Goal: Information Seeking & Learning: Learn about a topic

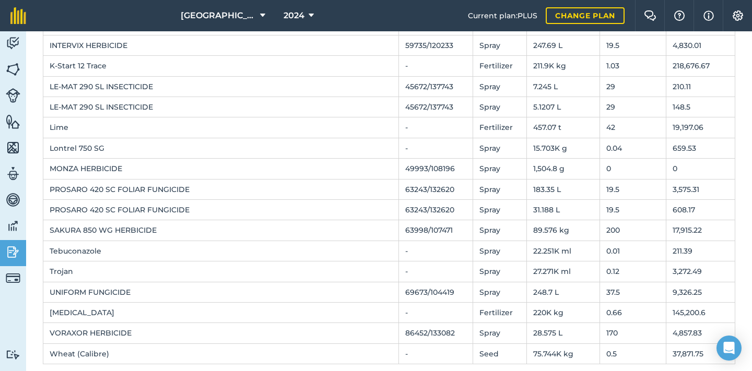
scroll to position [823, 0]
click at [300, 15] on span "2024" at bounding box center [294, 15] width 21 height 13
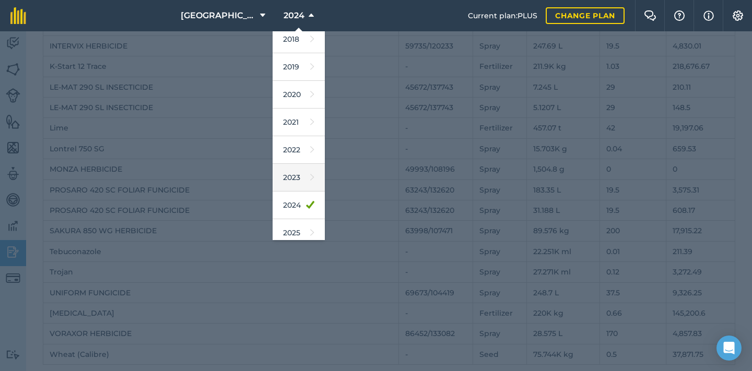
scroll to position [37, 0]
click at [299, 225] on link "2025" at bounding box center [299, 230] width 52 height 28
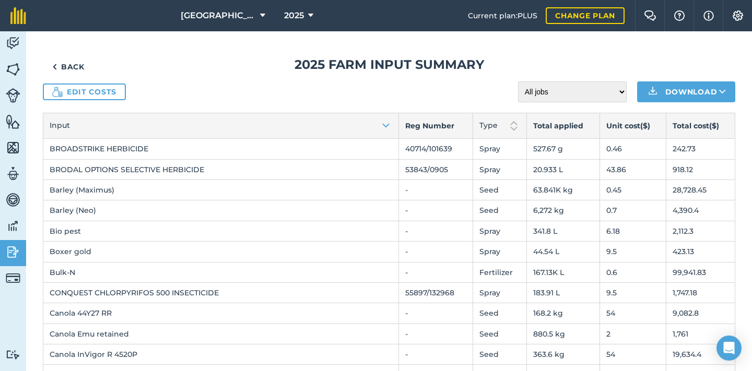
click at [97, 94] on link "Edit costs" at bounding box center [84, 92] width 83 height 17
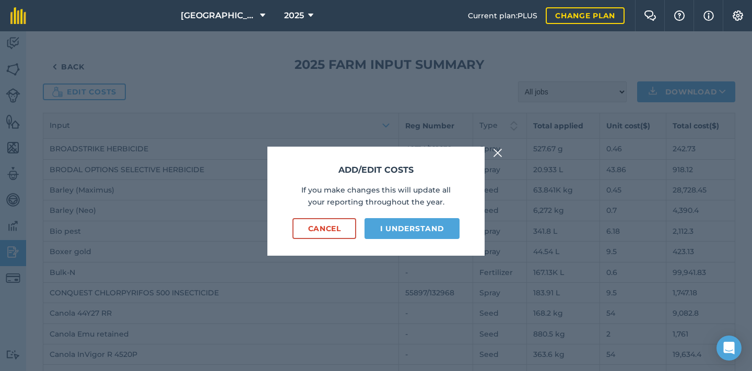
click at [322, 230] on button "Cancel" at bounding box center [324, 228] width 64 height 21
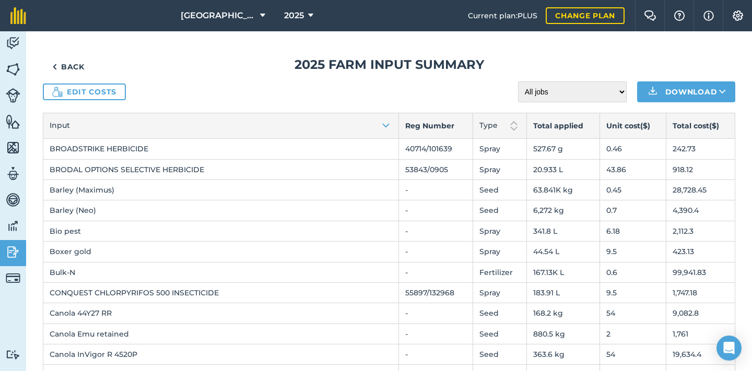
click at [80, 69] on link "Back" at bounding box center [68, 66] width 51 height 21
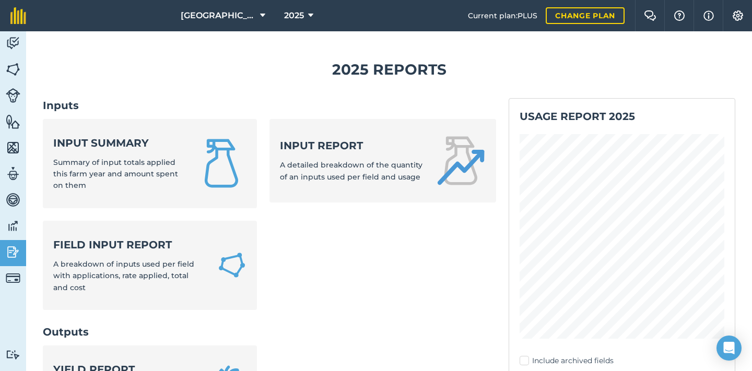
click at [83, 137] on strong "Input summary" at bounding box center [118, 143] width 131 height 15
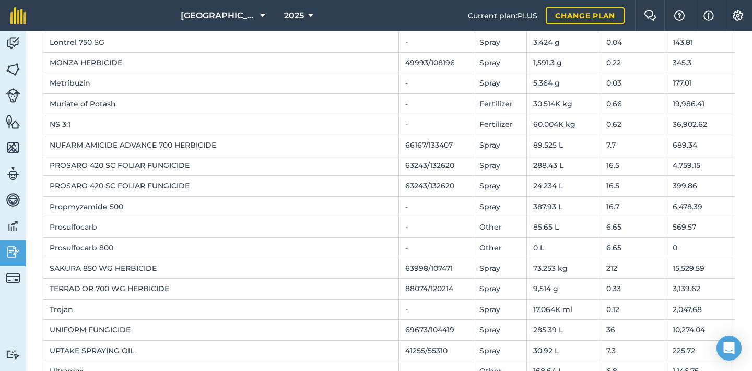
scroll to position [764, 0]
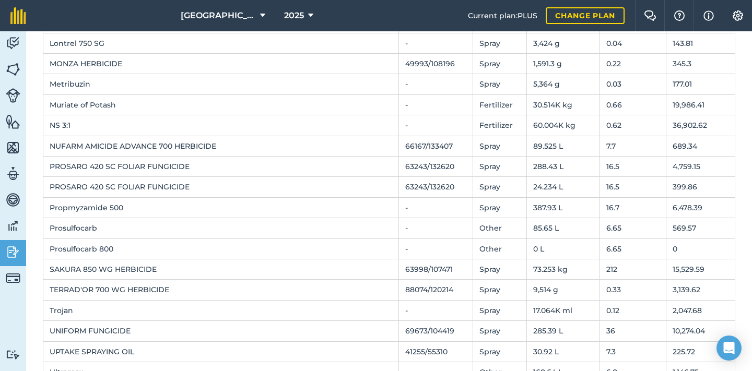
click at [298, 17] on span "2025" at bounding box center [294, 15] width 20 height 13
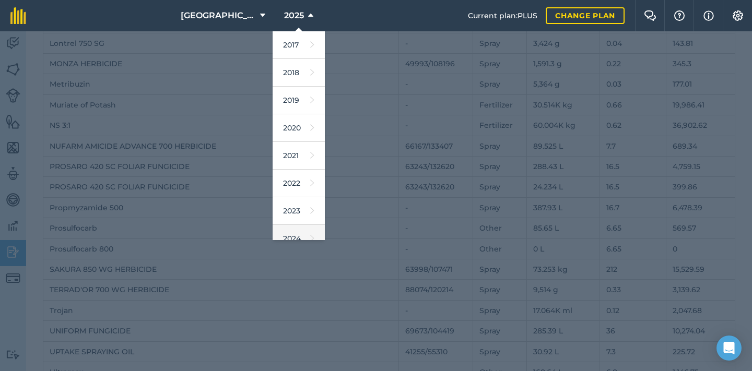
click at [313, 232] on icon at bounding box center [312, 238] width 4 height 15
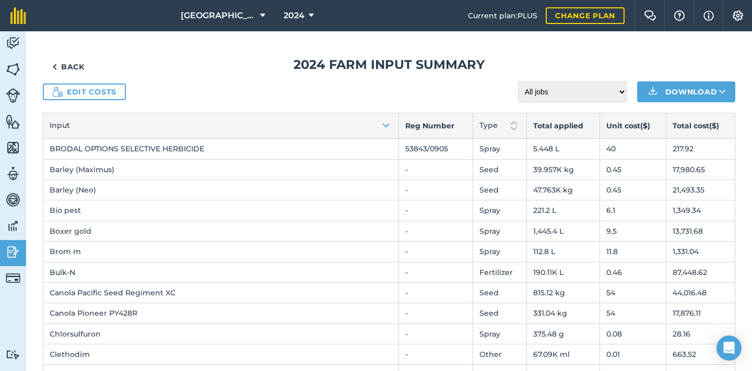
scroll to position [0, 0]
click at [73, 71] on link "Back" at bounding box center [68, 66] width 51 height 21
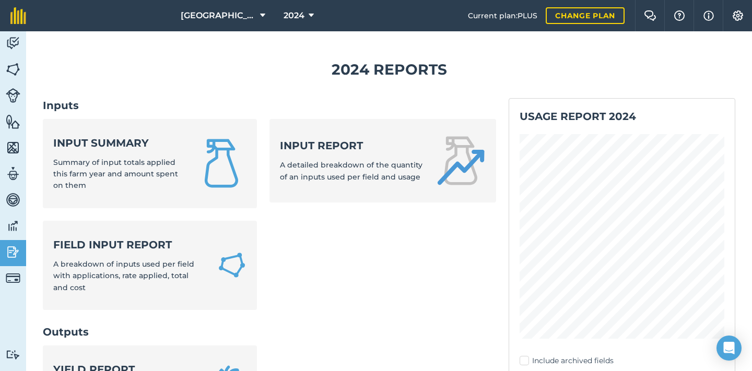
click at [125, 162] on span "Summary of input totals applied this farm year and amount spent on them" at bounding box center [115, 174] width 125 height 33
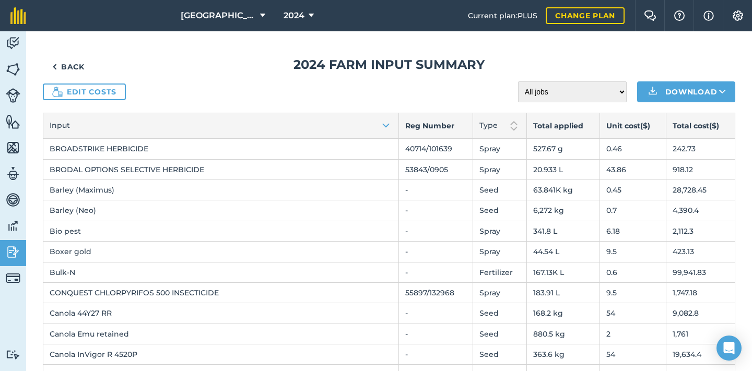
click at [121, 93] on link "Edit costs" at bounding box center [84, 92] width 83 height 17
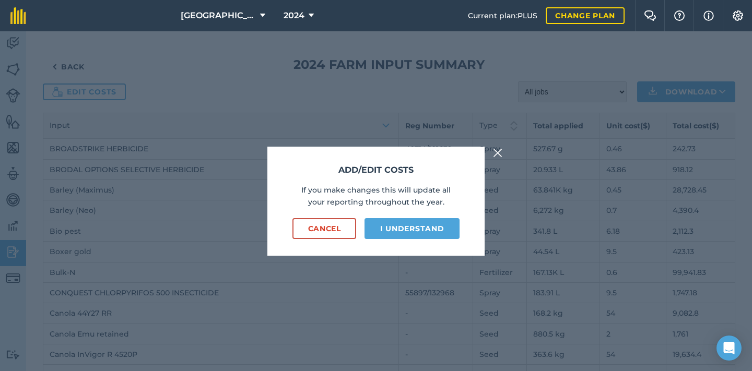
click at [377, 220] on button "I understand" at bounding box center [412, 228] width 95 height 21
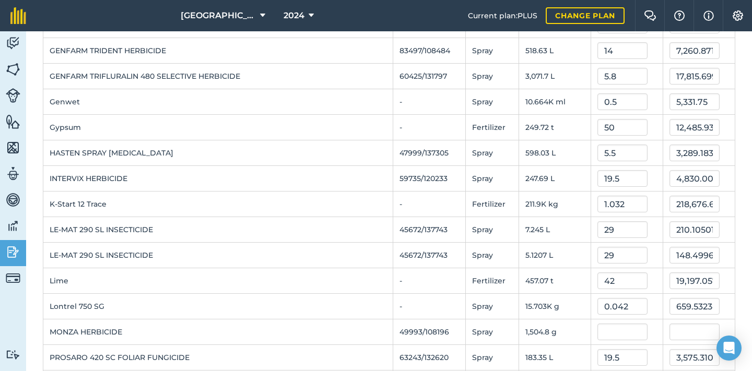
scroll to position [866, 0]
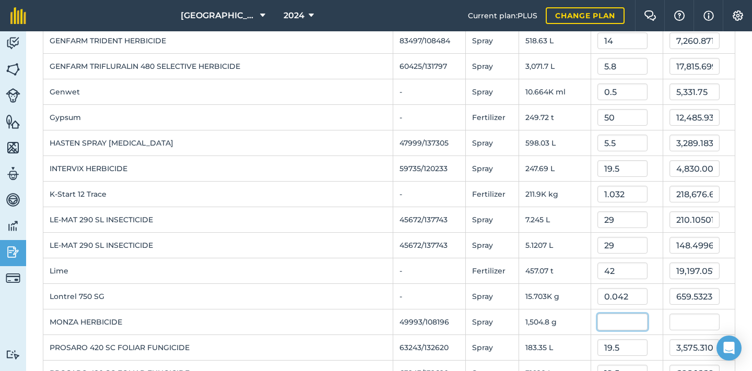
click at [626, 319] on input "text" at bounding box center [622, 322] width 50 height 17
type input "0.22"
type input "331.045"
click at [324, 290] on td "Lontrel 750 SG" at bounding box center [218, 297] width 350 height 26
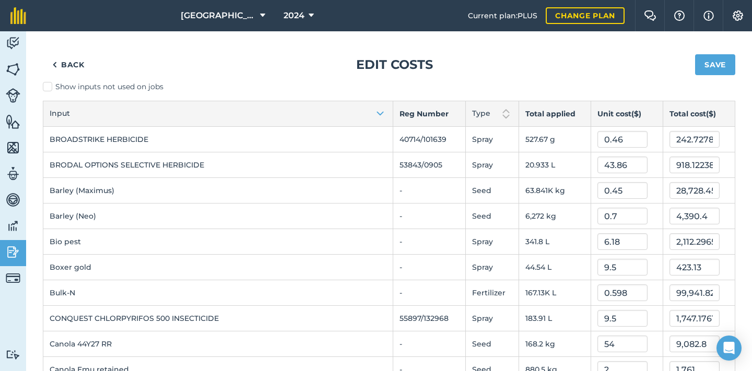
scroll to position [0, 0]
click at [701, 66] on button "Save" at bounding box center [715, 64] width 40 height 21
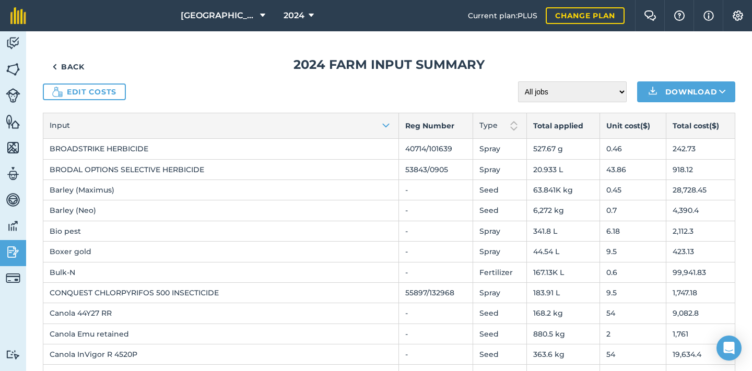
click at [307, 16] on button "2024" at bounding box center [298, 15] width 39 height 31
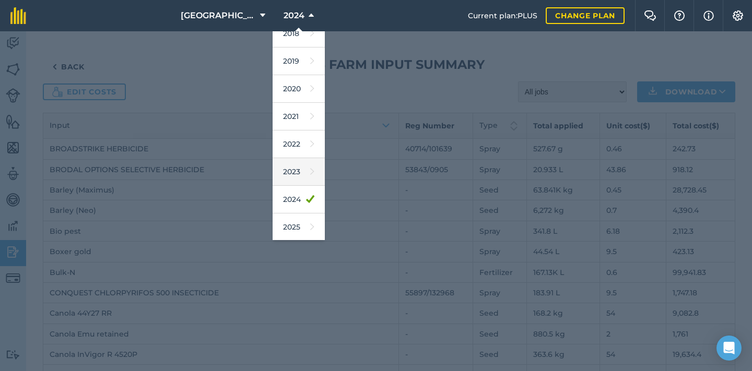
scroll to position [40, 0]
click at [302, 223] on link "2025" at bounding box center [299, 227] width 52 height 28
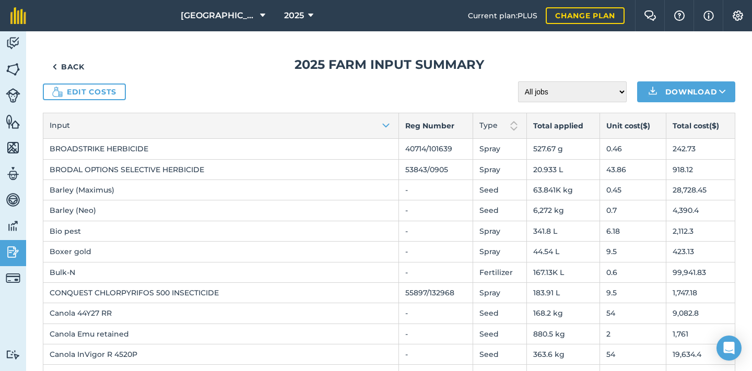
click at [76, 68] on link "Back" at bounding box center [68, 66] width 51 height 21
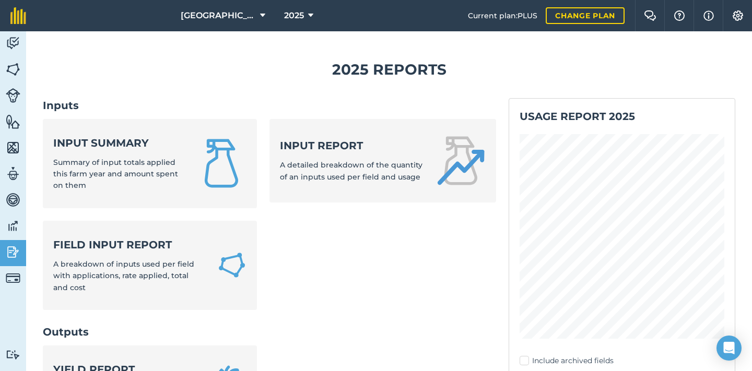
click at [143, 142] on strong "Input summary" at bounding box center [118, 143] width 131 height 15
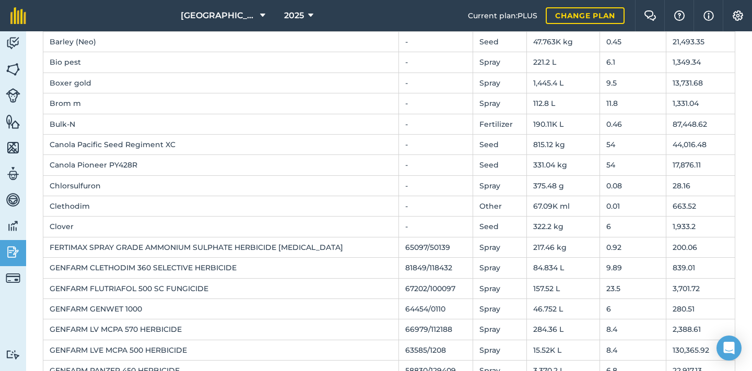
scroll to position [144, 0]
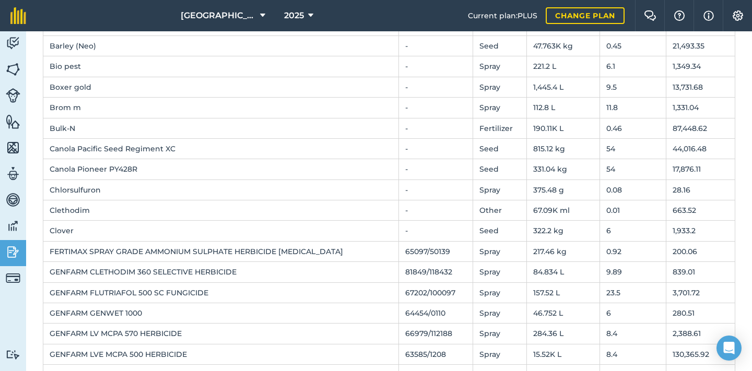
click at [311, 15] on icon at bounding box center [310, 15] width 5 height 13
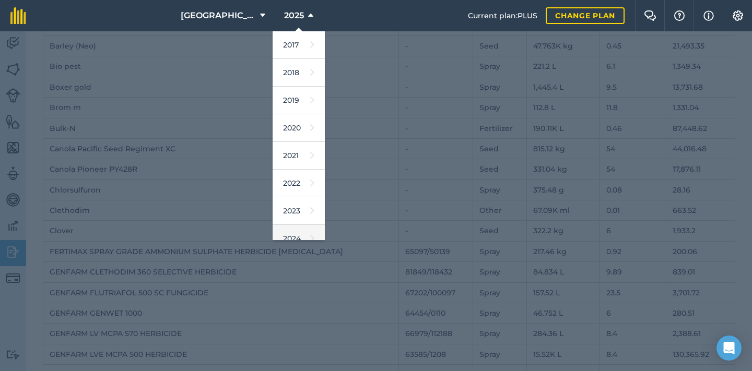
click at [294, 233] on link "2024" at bounding box center [299, 239] width 52 height 28
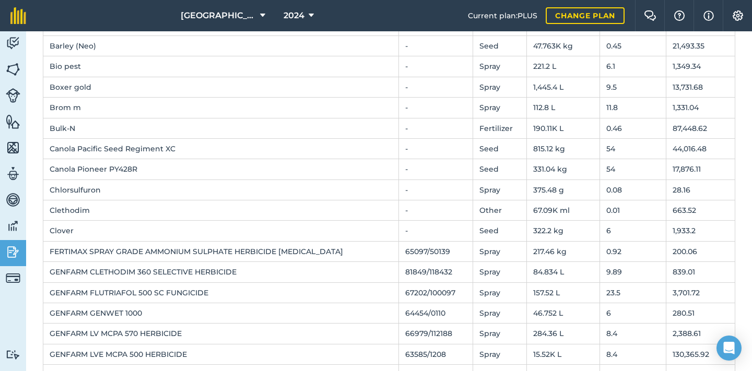
click at [309, 17] on icon at bounding box center [311, 15] width 5 height 13
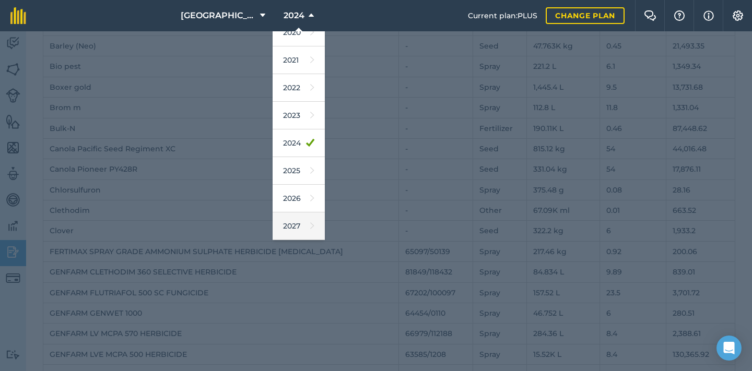
scroll to position [96, 0]
click at [295, 170] on link "2025" at bounding box center [299, 171] width 52 height 28
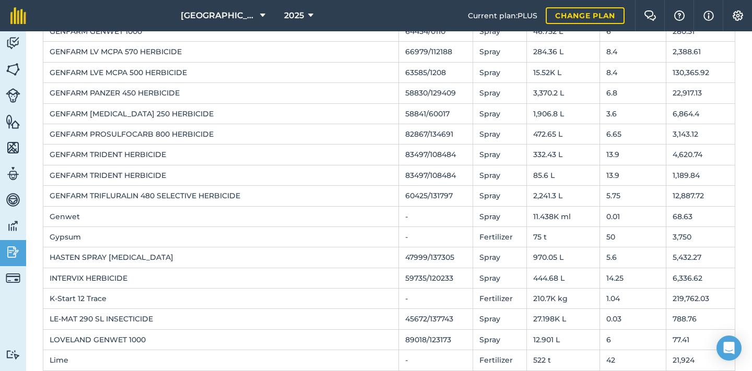
scroll to position [426, 0]
click at [173, 67] on td "GENFARM LVE MCPA 500 HERBICIDE" at bounding box center [221, 72] width 356 height 20
click at [170, 71] on td "GENFARM LVE MCPA 500 HERBICIDE" at bounding box center [221, 72] width 356 height 20
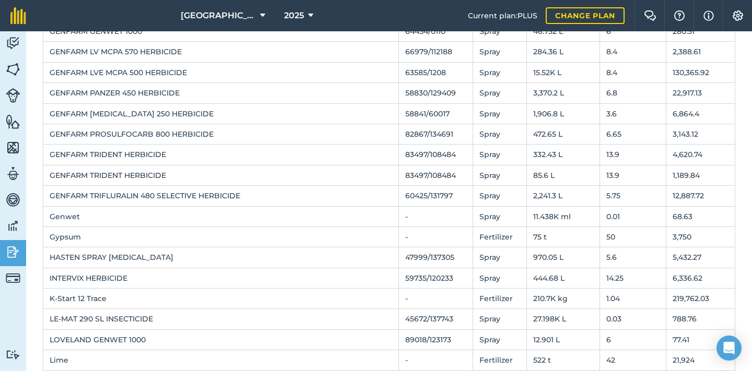
click at [18, 68] on img at bounding box center [13, 70] width 15 height 16
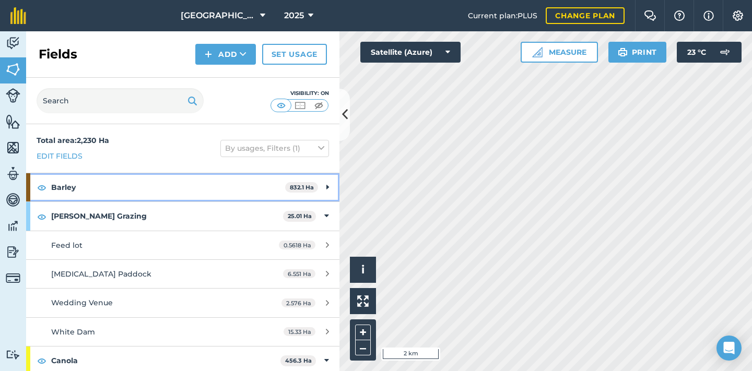
click at [329, 186] on div "Barley 832.1 Ha" at bounding box center [182, 187] width 313 height 28
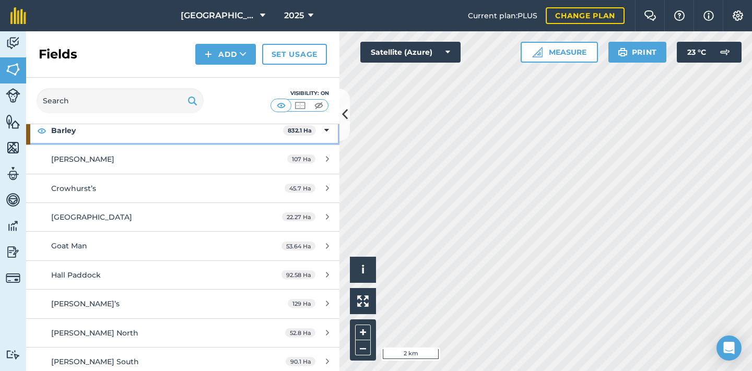
scroll to position [95, 0]
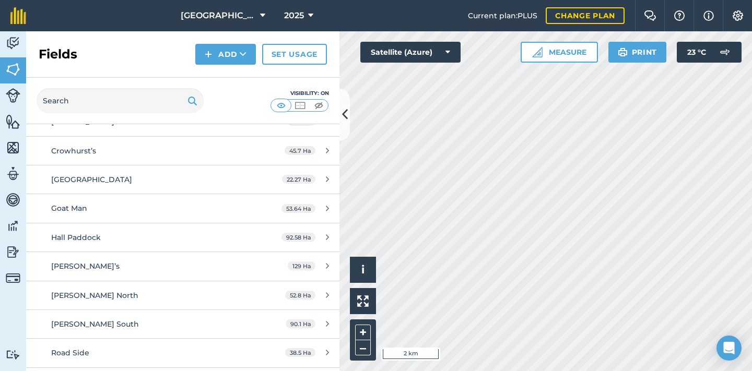
click at [96, 239] on span "Hall Paddock" at bounding box center [76, 237] width 50 height 9
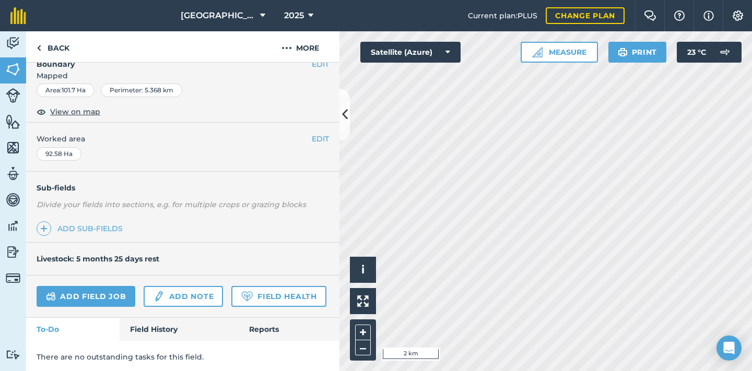
click at [266, 331] on link "Reports" at bounding box center [289, 329] width 101 height 23
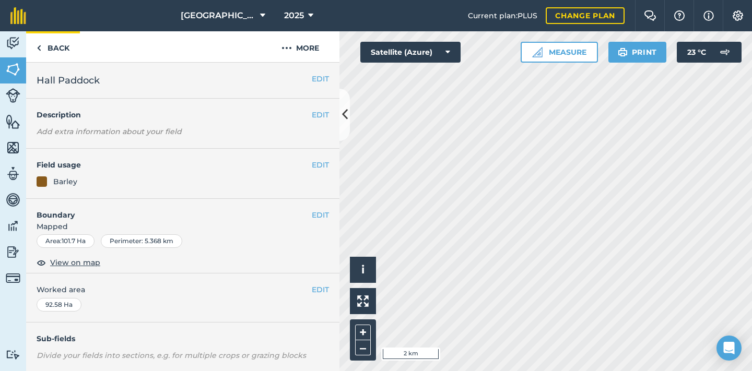
click at [55, 44] on link "Back" at bounding box center [53, 46] width 54 height 31
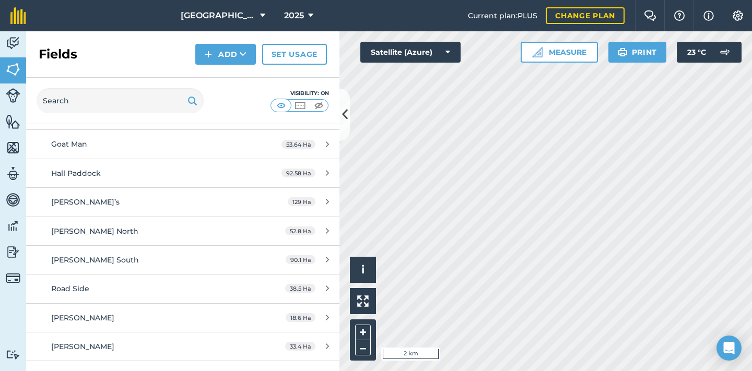
scroll to position [160, 0]
click at [91, 259] on span "[PERSON_NAME] South" at bounding box center [95, 258] width 88 height 9
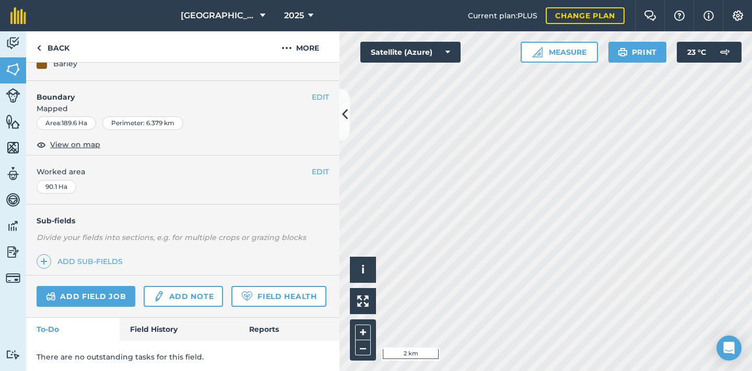
click at [261, 325] on link "Reports" at bounding box center [289, 329] width 101 height 23
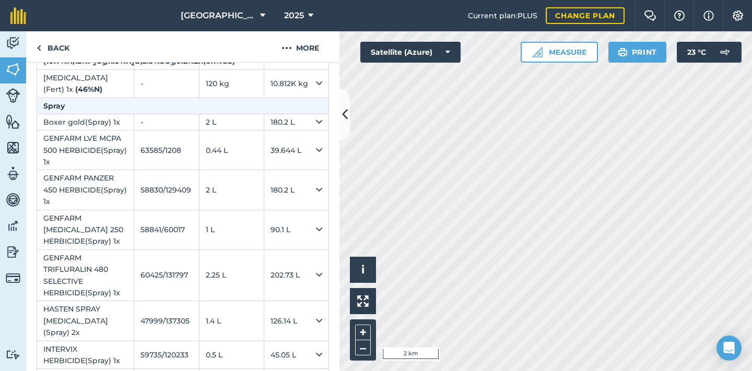
scroll to position [568, 0]
click at [57, 48] on link "Back" at bounding box center [53, 46] width 54 height 31
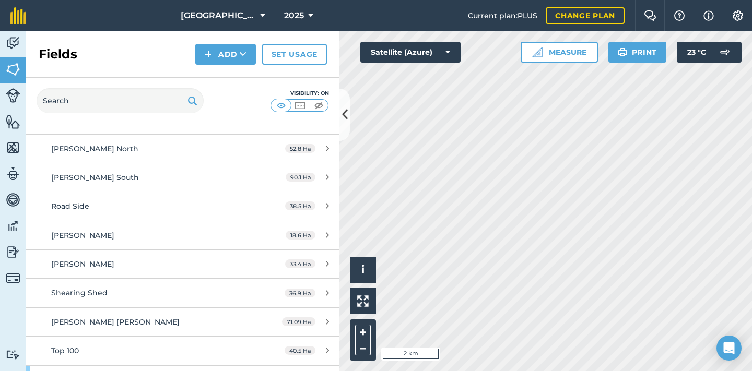
scroll to position [243, 0]
click at [93, 320] on span "[PERSON_NAME] [PERSON_NAME]" at bounding box center [115, 319] width 128 height 9
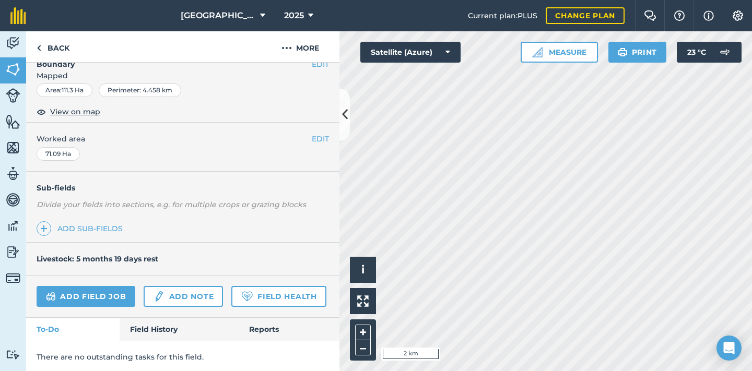
click at [254, 332] on link "Reports" at bounding box center [289, 329] width 101 height 23
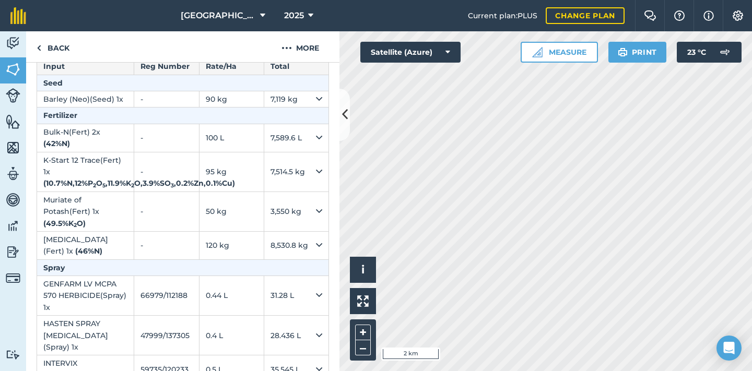
scroll to position [497, 0]
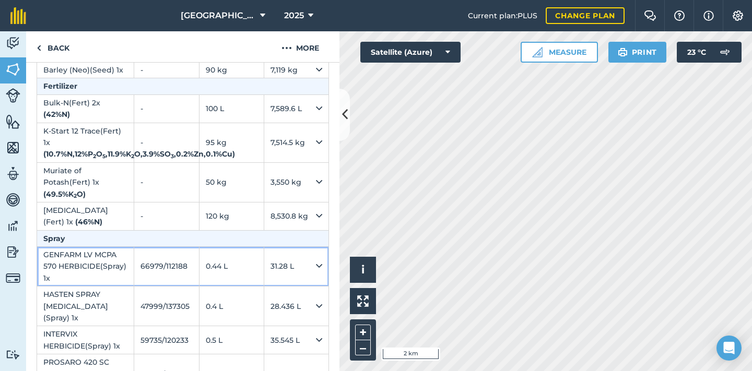
click at [105, 247] on td "GENFARM LV MCPA 570 HERBICIDE ( Spray ) 1 x" at bounding box center [85, 267] width 97 height 40
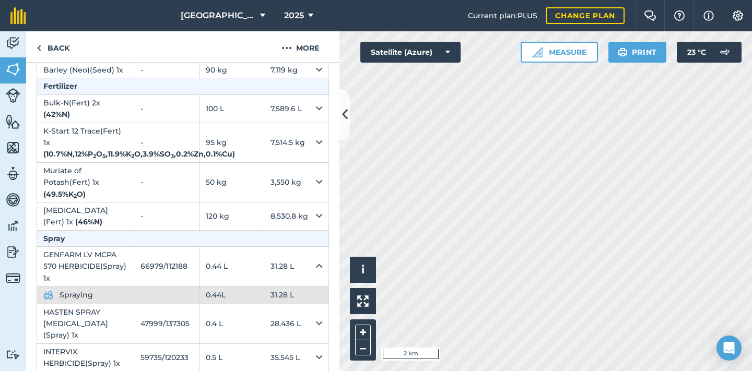
click at [88, 289] on span "Spraying" at bounding box center [109, 294] width 99 height 11
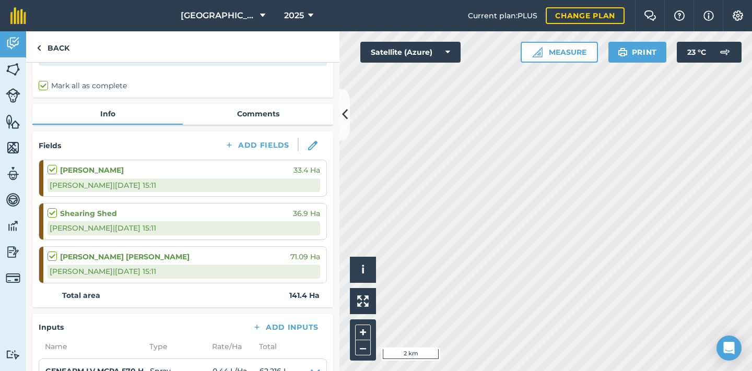
scroll to position [63, 0]
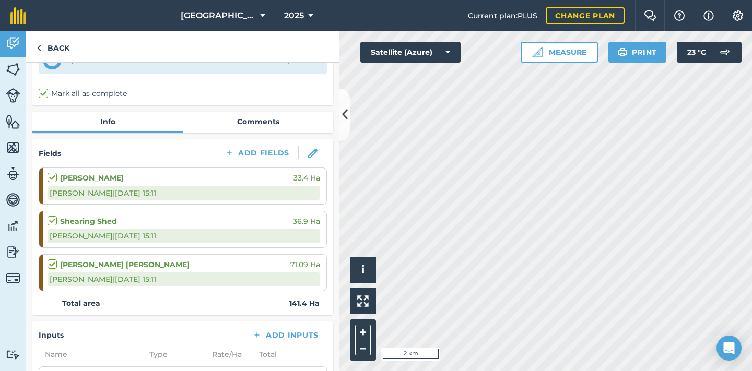
click at [20, 255] on img at bounding box center [13, 252] width 15 height 16
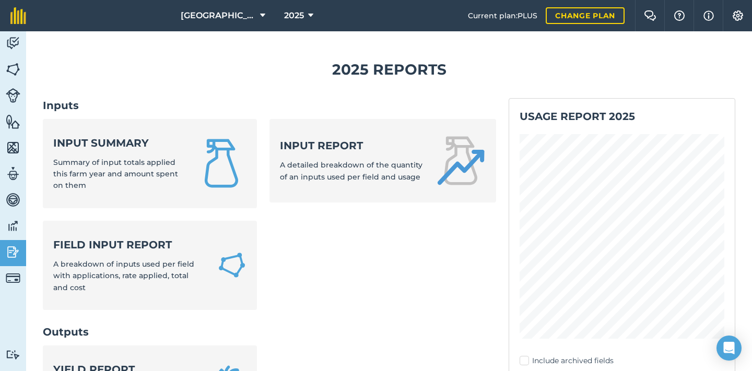
click at [92, 174] on span "Summary of input totals applied this farm year and amount spent on them" at bounding box center [115, 174] width 125 height 33
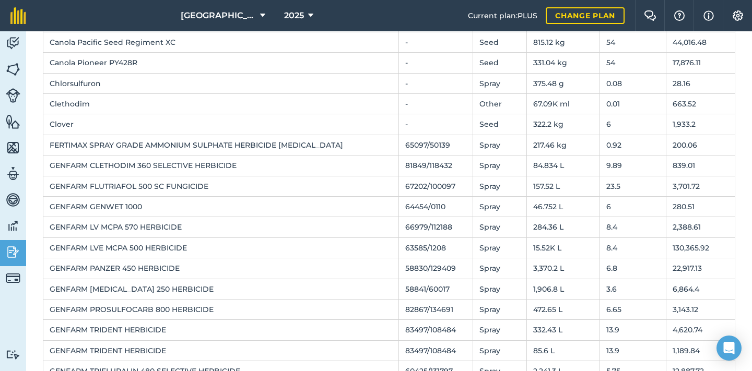
scroll to position [326, 0]
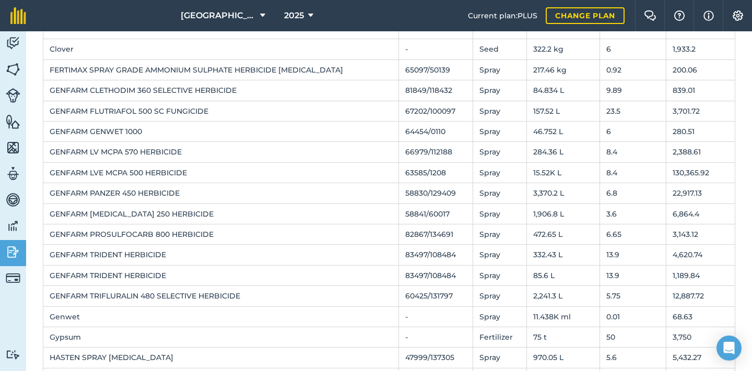
click at [165, 169] on td "GENFARM LVE MCPA 500 HERBICIDE" at bounding box center [221, 172] width 356 height 20
click at [546, 172] on td "15.52K L" at bounding box center [562, 172] width 73 height 20
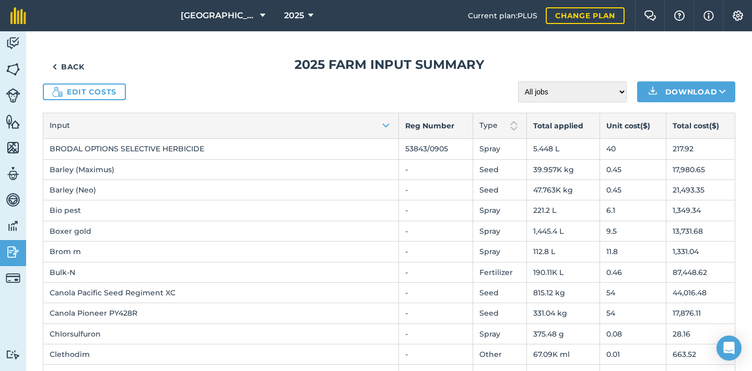
scroll to position [0, 0]
click at [69, 67] on link "Back" at bounding box center [68, 66] width 51 height 21
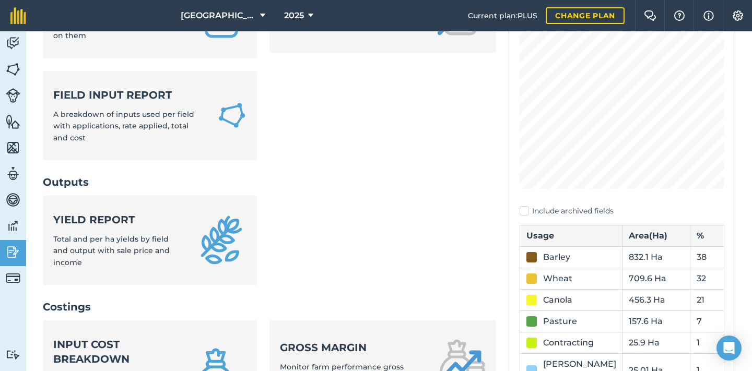
scroll to position [149, 0]
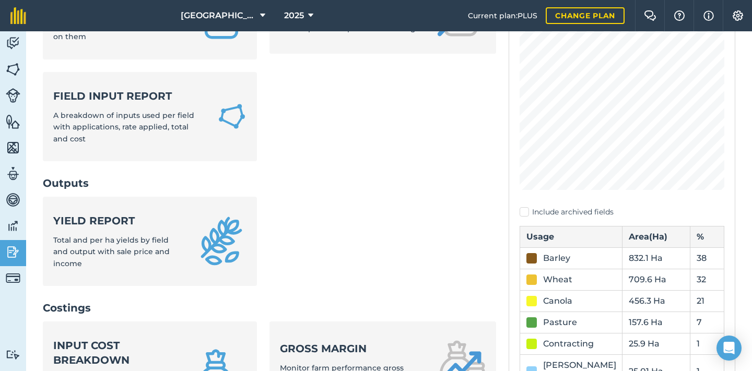
click at [128, 113] on span "A breakdown of inputs used per field with applications, rate applied, total and…" at bounding box center [123, 127] width 141 height 33
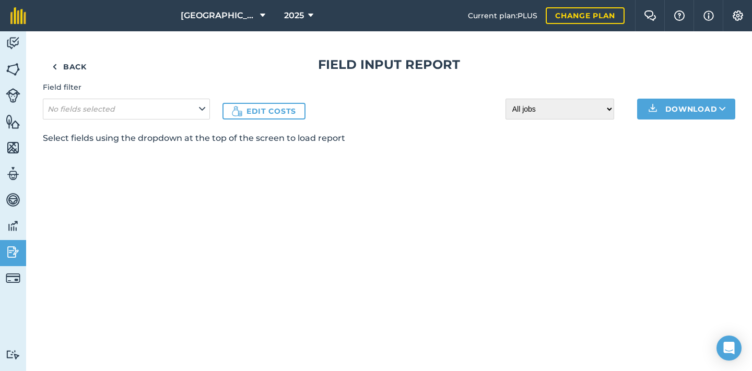
click at [200, 109] on icon at bounding box center [202, 108] width 6 height 11
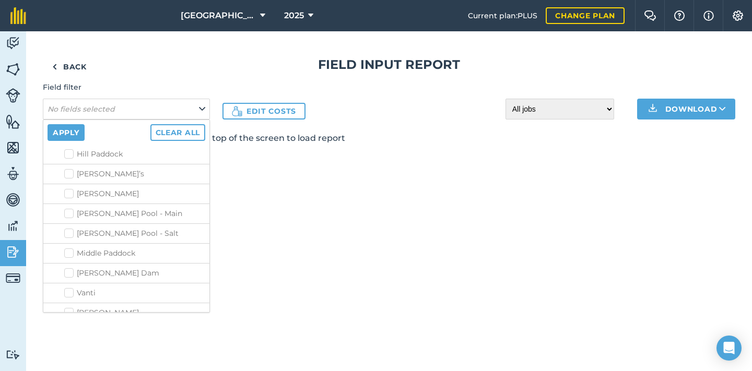
scroll to position [984, 0]
click at [73, 65] on link "Back" at bounding box center [69, 66] width 53 height 21
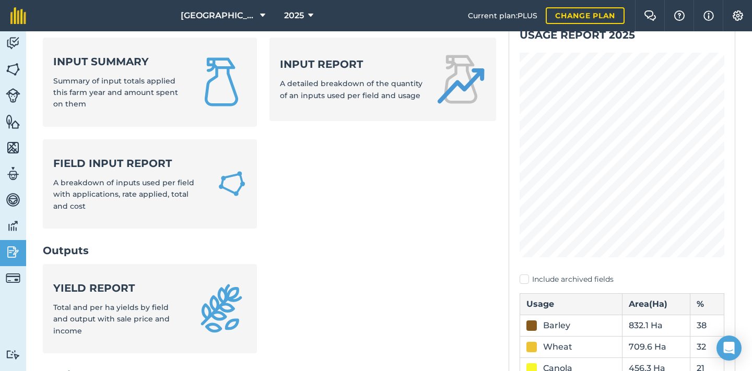
scroll to position [88, 0]
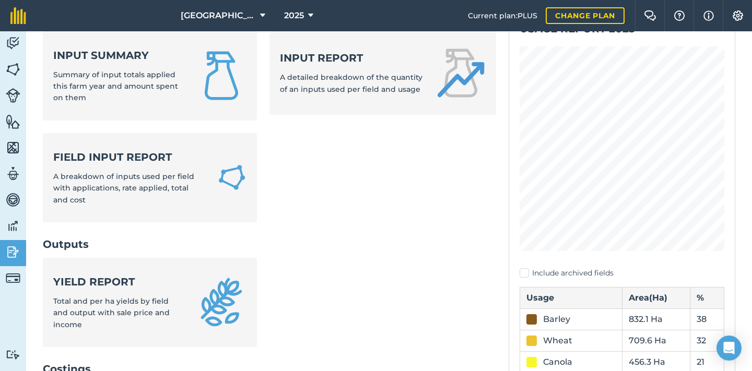
click at [318, 83] on span "A detailed breakdown of the quantity of an inputs used per field and usage" at bounding box center [351, 83] width 143 height 21
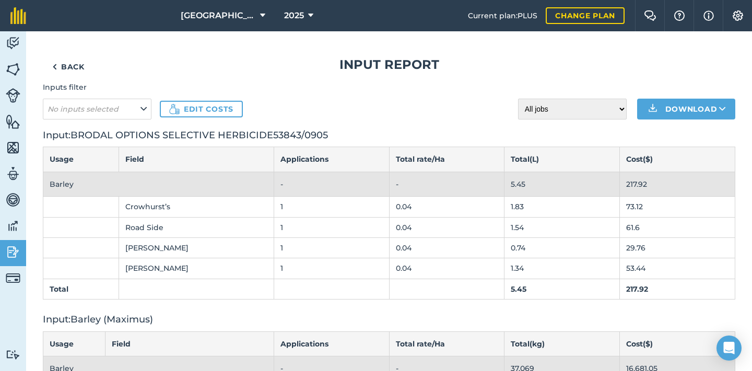
click at [141, 117] on button "No inputs selected" at bounding box center [97, 109] width 109 height 21
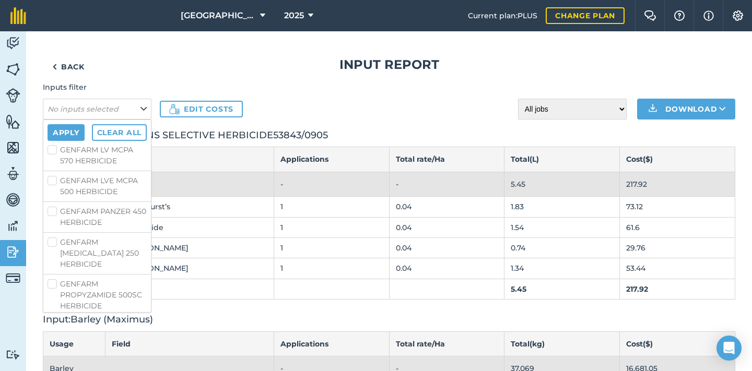
scroll to position [1154, 0]
click at [92, 202] on label "GENFARM LVE MCPA 500 HERBICIDE" at bounding box center [97, 191] width 99 height 22
click at [54, 187] on input "GENFARM LVE MCPA 500 HERBICIDE" at bounding box center [51, 183] width 7 height 7
checkbox input "true"
click at [73, 134] on button "Apply" at bounding box center [66, 132] width 37 height 17
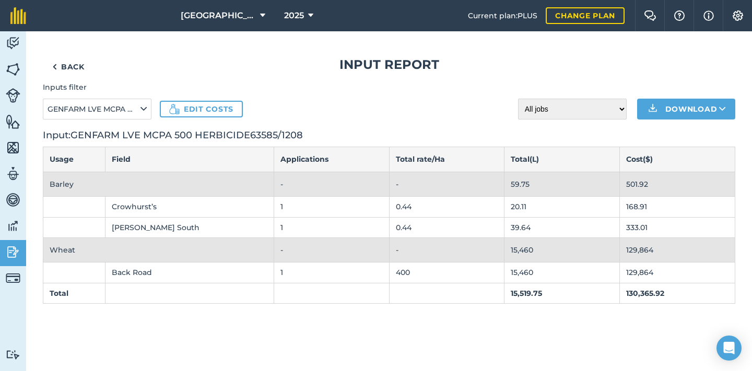
click at [412, 273] on td "400" at bounding box center [446, 273] width 115 height 20
click at [524, 272] on td "15,460" at bounding box center [562, 273] width 115 height 20
click at [437, 267] on td "400" at bounding box center [446, 273] width 115 height 20
click at [14, 69] on img at bounding box center [13, 70] width 15 height 16
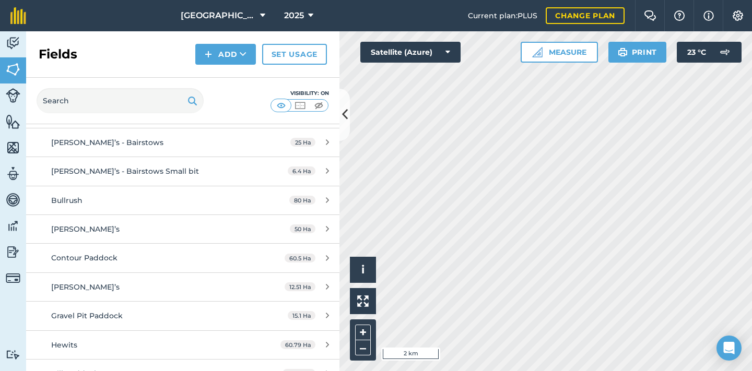
scroll to position [1164, 0]
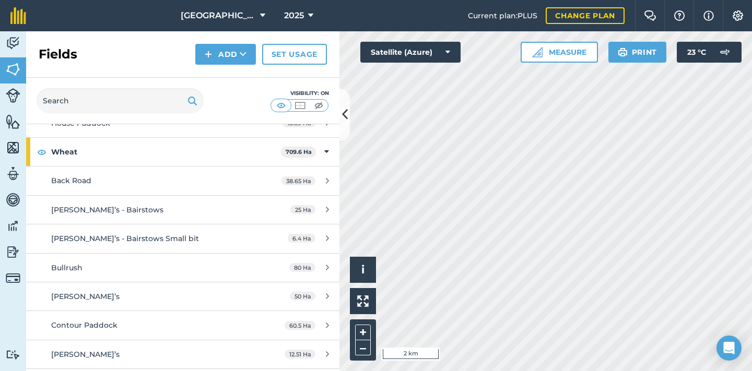
click at [72, 176] on span "Back Road" at bounding box center [71, 180] width 40 height 9
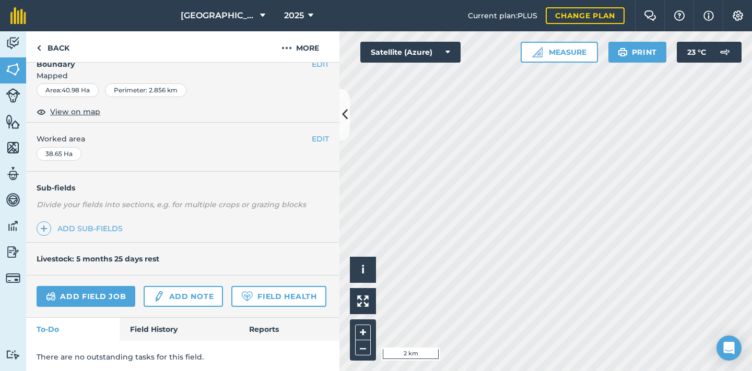
click at [258, 324] on link "Reports" at bounding box center [289, 329] width 101 height 23
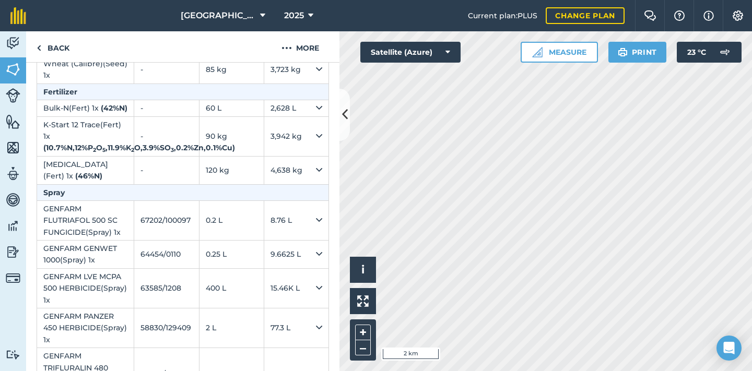
scroll to position [503, 0]
click at [92, 288] on td "GENFARM LVE MCPA 500 HERBICIDE ( Spray ) 1 x" at bounding box center [85, 288] width 97 height 40
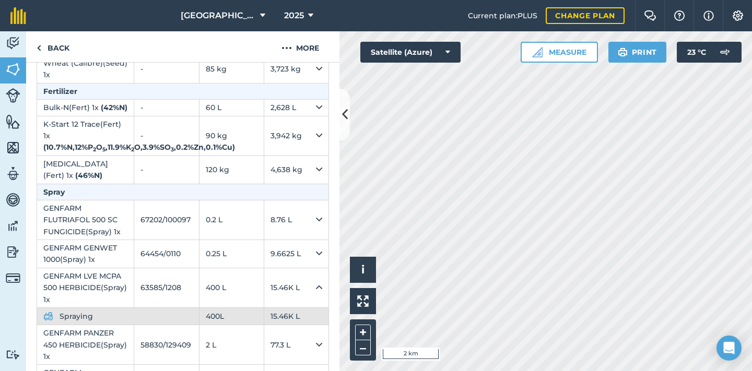
click at [103, 321] on span "Spraying" at bounding box center [109, 316] width 99 height 11
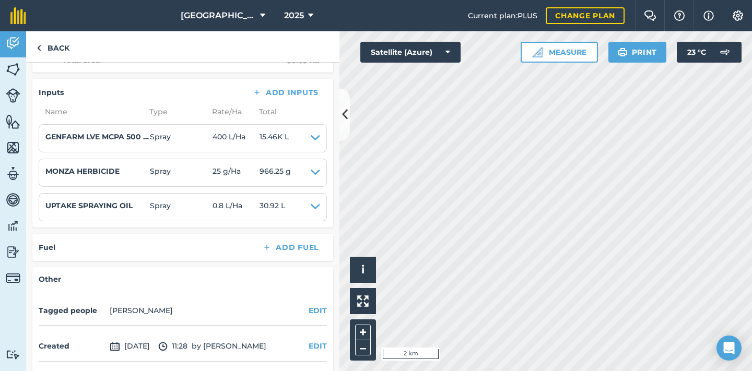
scroll to position [212, 0]
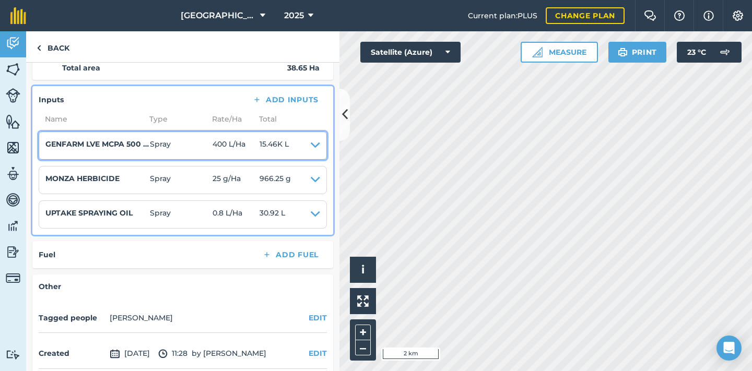
click at [311, 153] on icon at bounding box center [315, 145] width 9 height 15
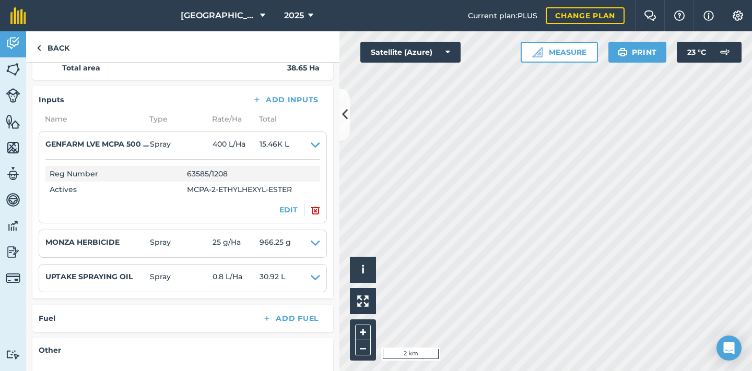
click at [291, 216] on button "EDIT" at bounding box center [288, 209] width 18 height 11
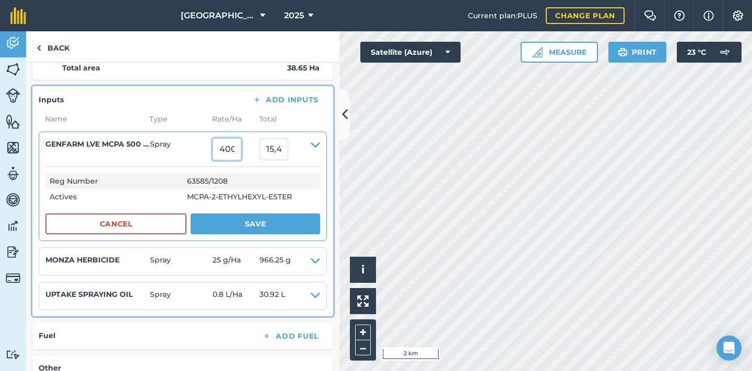
click at [219, 149] on input "400" at bounding box center [227, 149] width 29 height 22
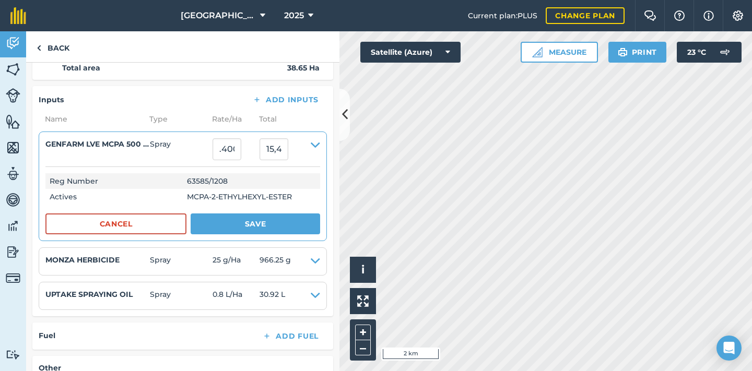
type input "0.4"
type input "15.46"
click at [231, 235] on button "Save" at bounding box center [256, 224] width 130 height 21
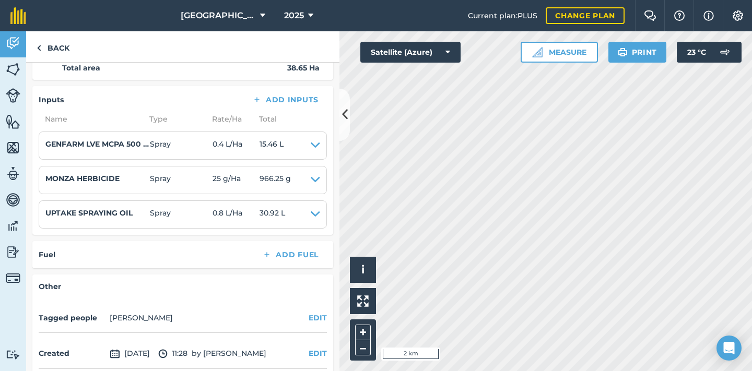
click at [13, 250] on img at bounding box center [13, 252] width 15 height 16
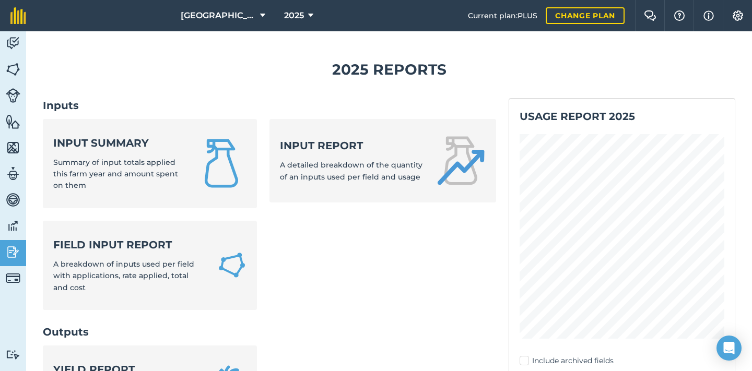
click at [184, 172] on div "Input summary Summary of input totals applied this farm year and amount spent o…" at bounding box center [118, 164] width 131 height 56
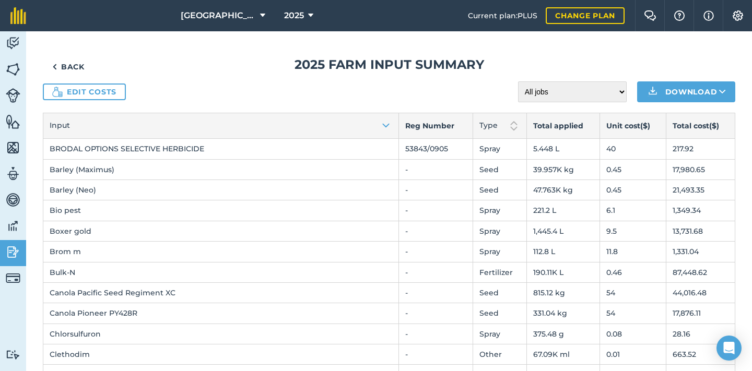
click at [68, 68] on link "Back" at bounding box center [68, 66] width 51 height 21
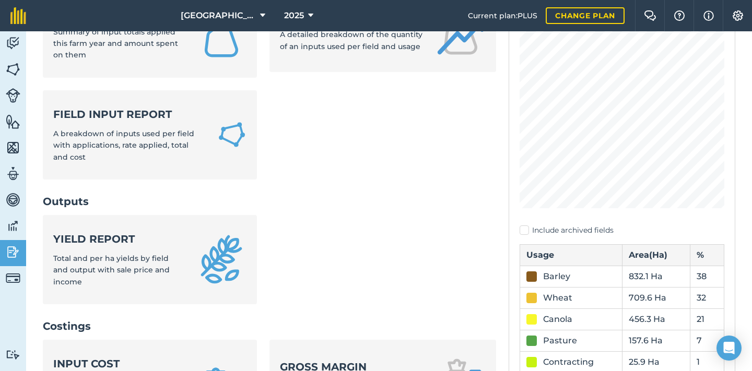
scroll to position [148, 0]
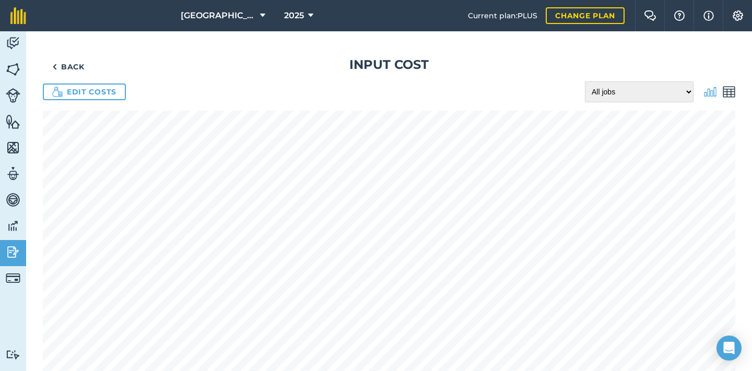
click at [726, 93] on img at bounding box center [729, 92] width 13 height 13
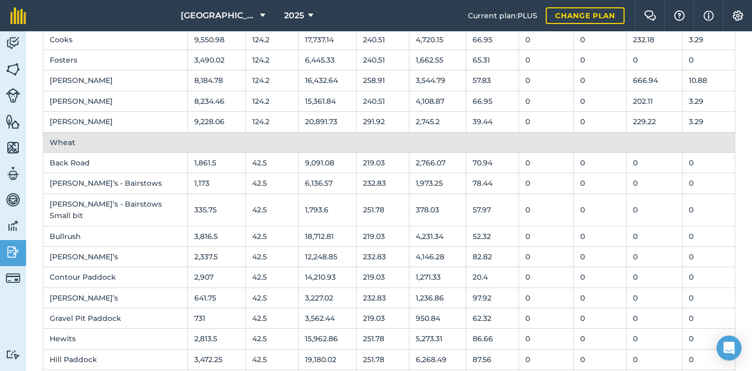
scroll to position [142, 0]
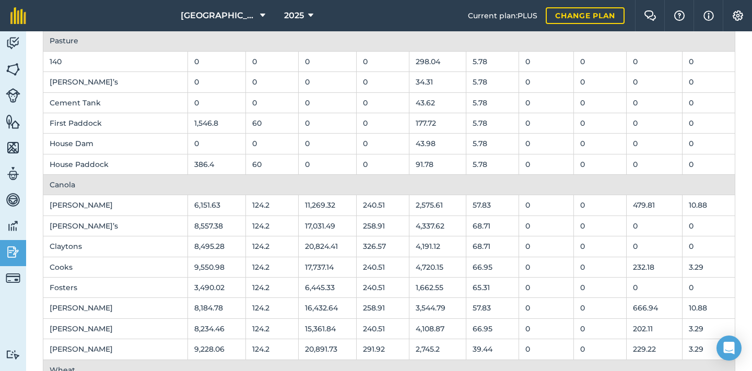
click at [11, 69] on img at bounding box center [13, 70] width 15 height 16
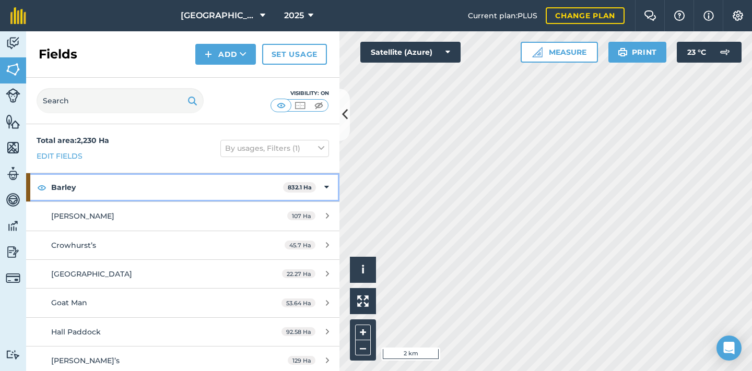
click at [326, 193] on div "Barley 832.1 Ha" at bounding box center [182, 187] width 313 height 28
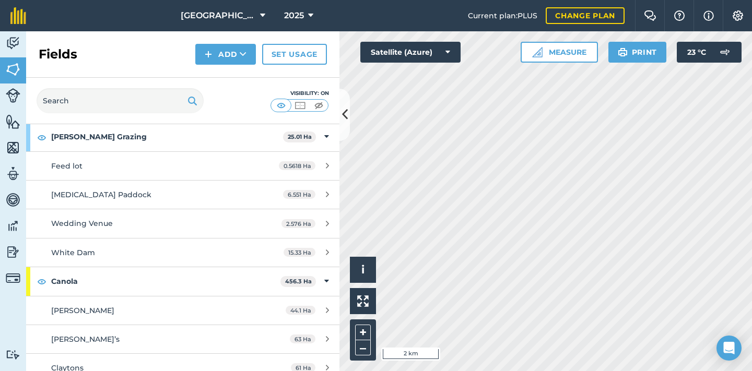
scroll to position [59, 0]
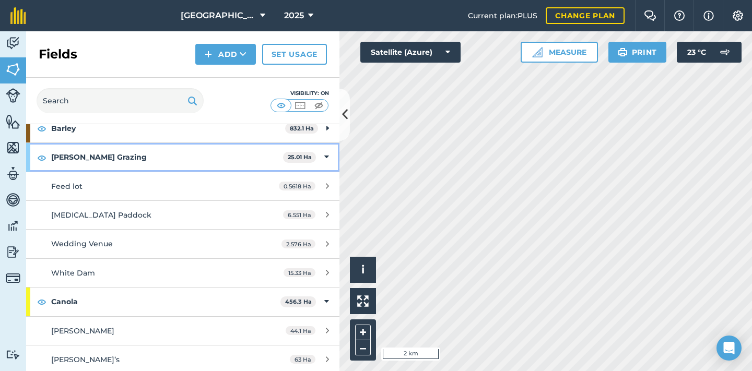
click at [326, 158] on icon at bounding box center [326, 156] width 5 height 11
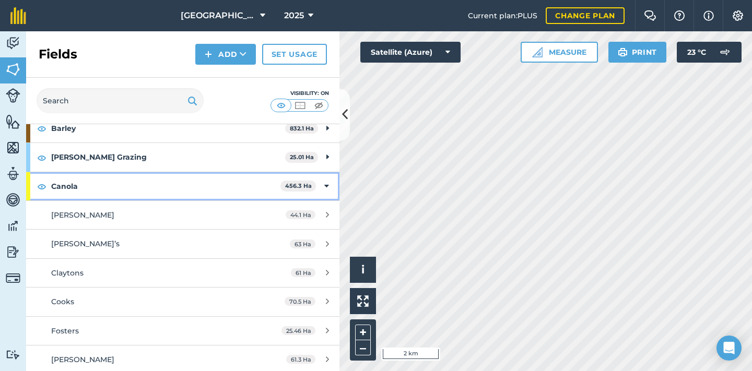
click at [324, 184] on icon at bounding box center [326, 186] width 5 height 11
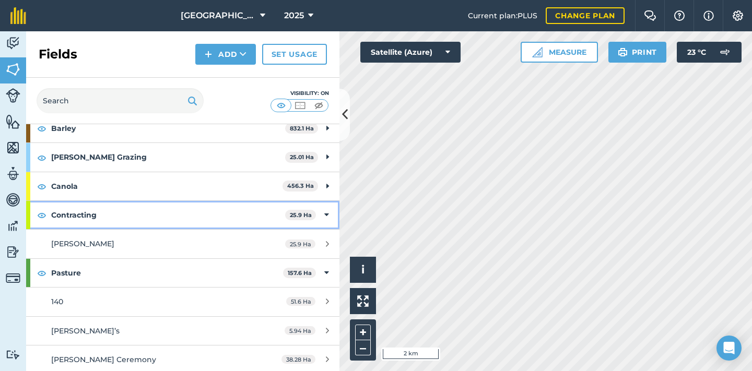
click at [322, 217] on div "Contracting 25.9 Ha" at bounding box center [182, 215] width 313 height 28
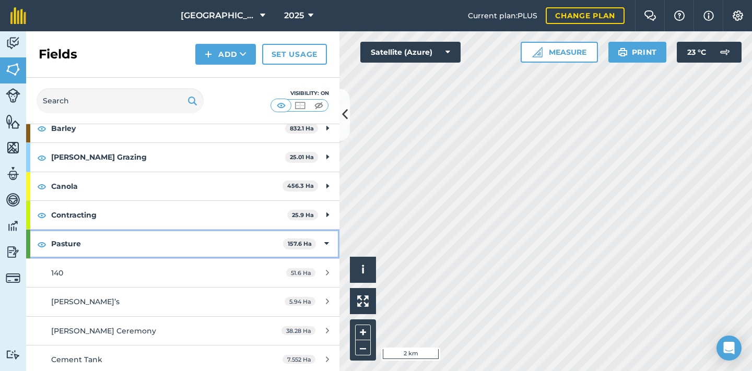
click at [324, 243] on icon at bounding box center [326, 243] width 5 height 11
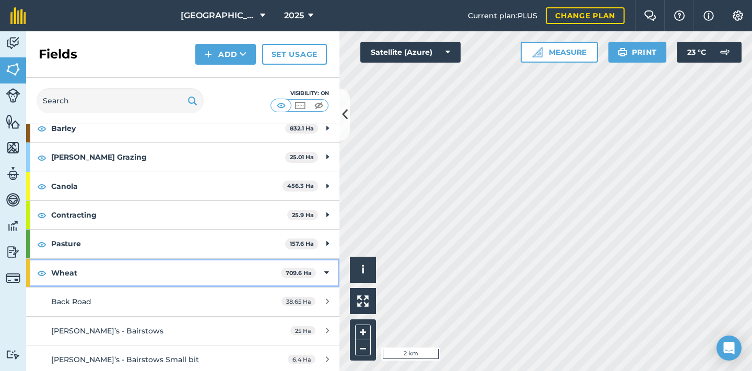
click at [322, 268] on div "Wheat 709.6 Ha" at bounding box center [182, 273] width 313 height 28
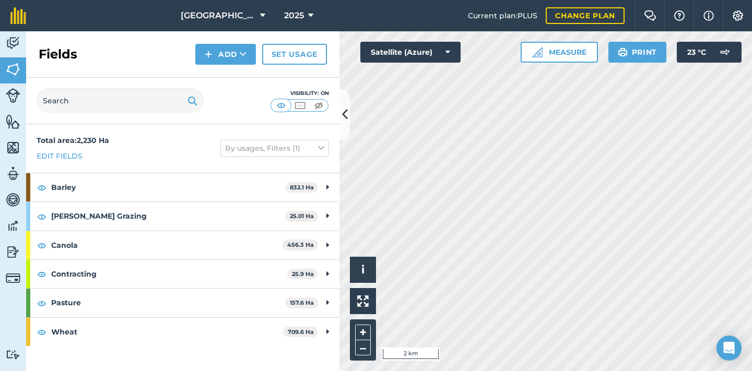
click at [15, 253] on img at bounding box center [13, 252] width 15 height 16
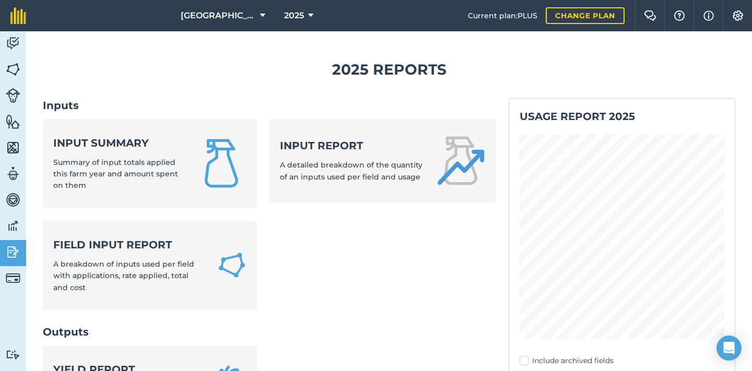
click at [95, 155] on div "Input summary Summary of input totals applied this farm year and amount spent o…" at bounding box center [118, 164] width 131 height 56
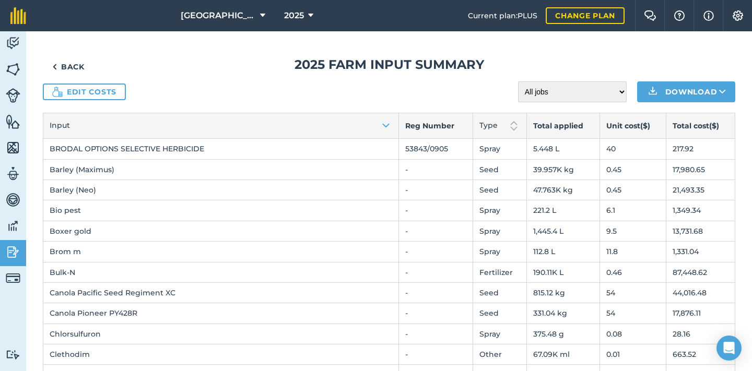
click at [67, 64] on link "Back" at bounding box center [68, 66] width 51 height 21
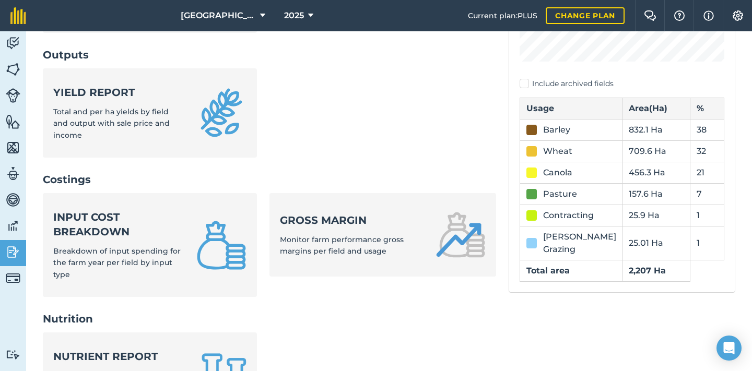
scroll to position [286, 0]
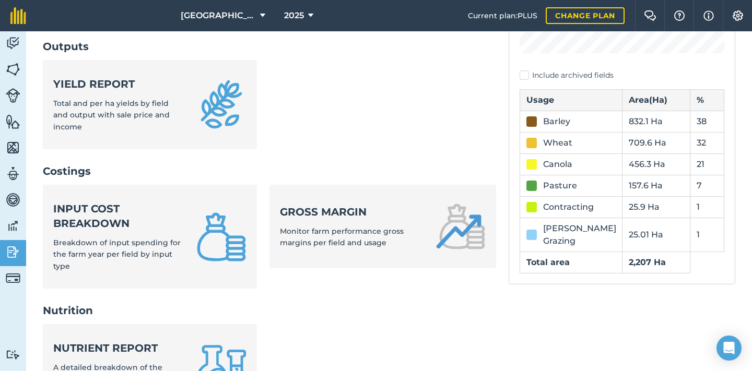
click at [131, 238] on span "Breakdown of input spending for the farm year per field by input type" at bounding box center [116, 254] width 127 height 33
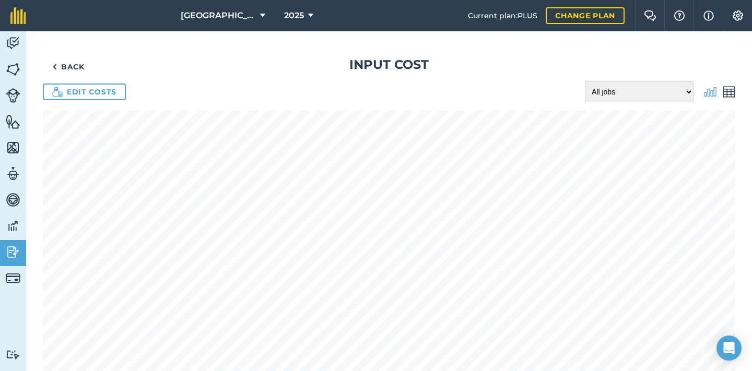
click at [730, 93] on img at bounding box center [729, 92] width 13 height 13
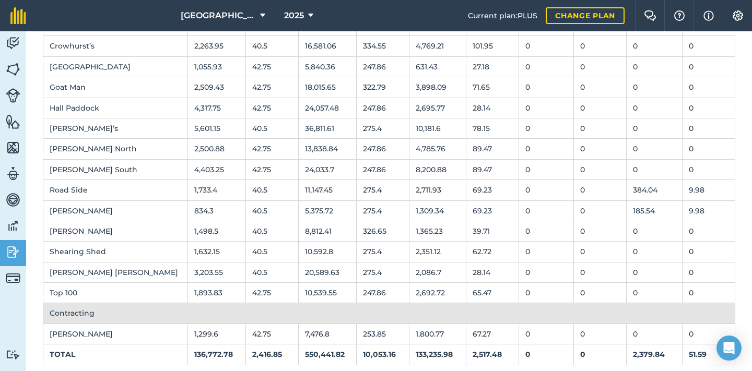
scroll to position [868, 0]
click at [15, 254] on img at bounding box center [13, 252] width 15 height 16
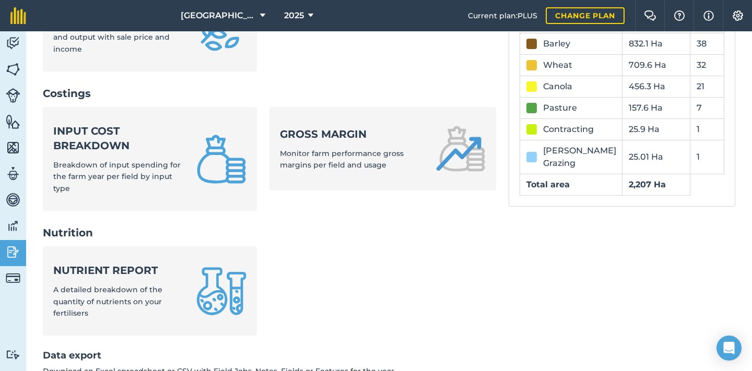
scroll to position [344, 0]
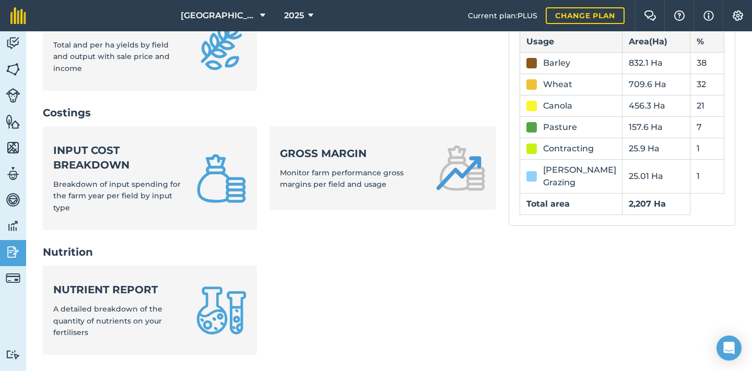
click at [184, 283] on div "Nutrient report A detailed breakdown of the quantity of nutrients on your ferti…" at bounding box center [118, 311] width 131 height 56
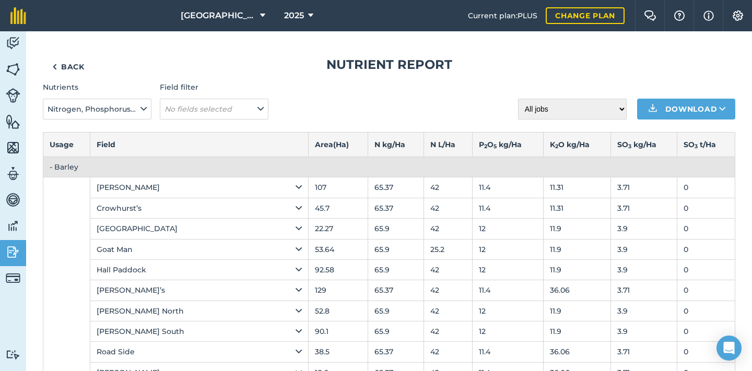
click at [68, 65] on link "Back" at bounding box center [68, 66] width 51 height 21
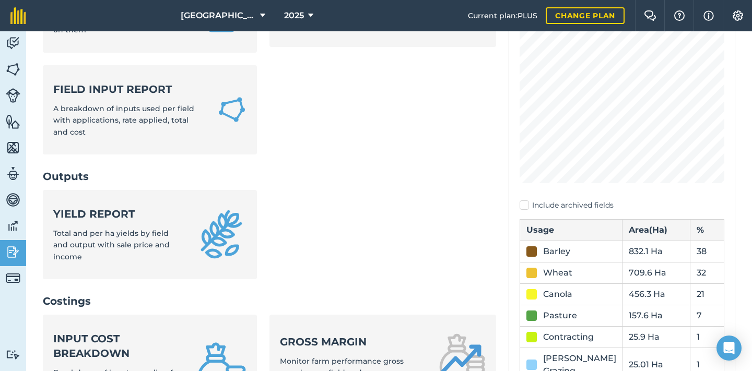
scroll to position [195, 0]
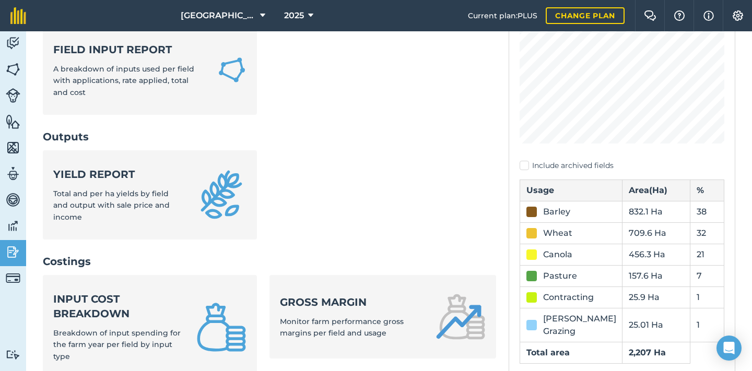
click at [134, 299] on div "Input cost breakdown Breakdown of input spending for the farm year per field by…" at bounding box center [118, 327] width 131 height 71
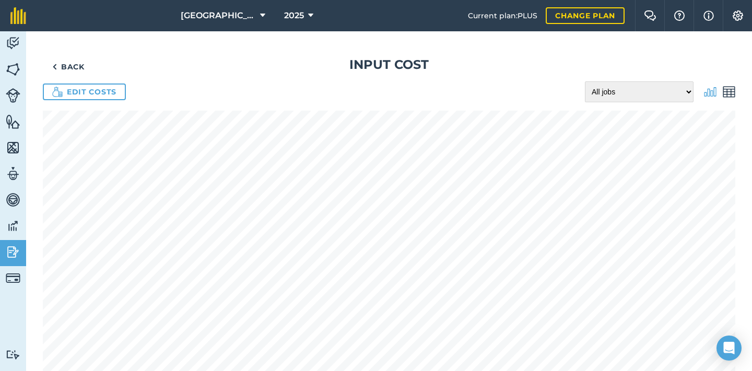
click at [713, 91] on img at bounding box center [710, 92] width 13 height 13
click at [725, 92] on img at bounding box center [729, 92] width 13 height 13
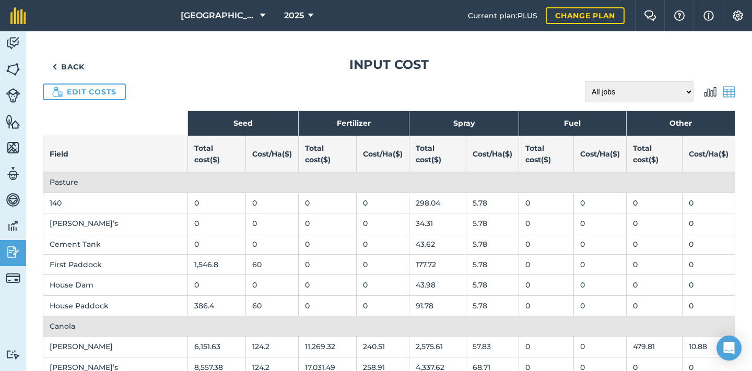
click at [69, 69] on link "Back" at bounding box center [68, 66] width 51 height 21
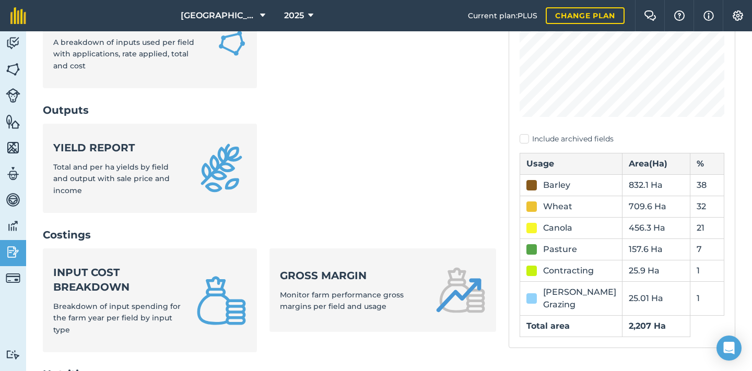
scroll to position [330, 0]
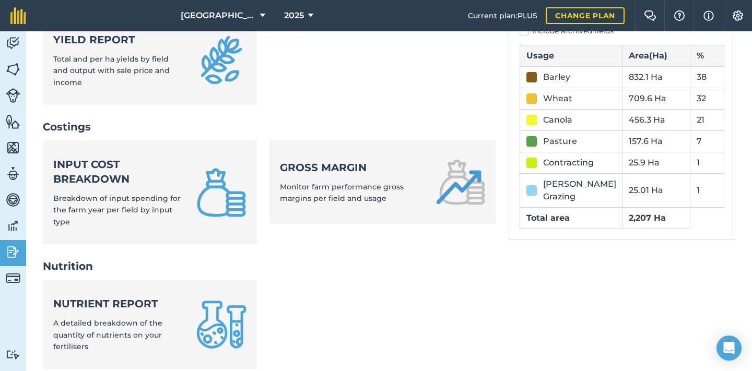
click at [350, 160] on strong "Gross margin" at bounding box center [351, 167] width 143 height 15
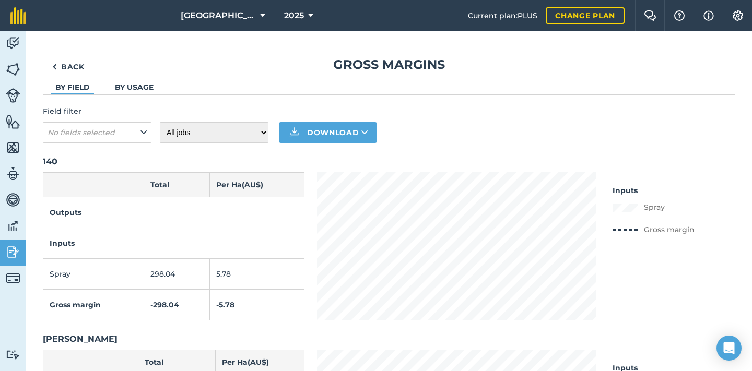
click at [143, 87] on link "By usage" at bounding box center [134, 87] width 39 height 9
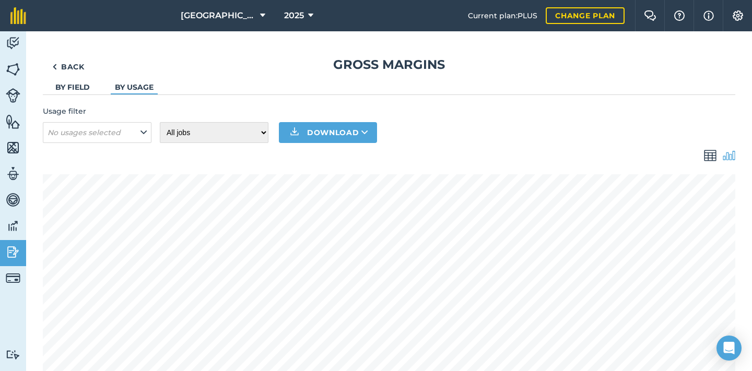
click at [712, 156] on img at bounding box center [710, 155] width 13 height 13
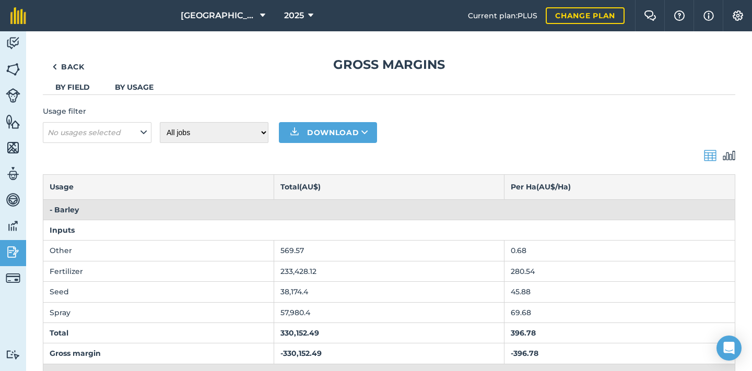
click at [14, 68] on img at bounding box center [13, 70] width 15 height 16
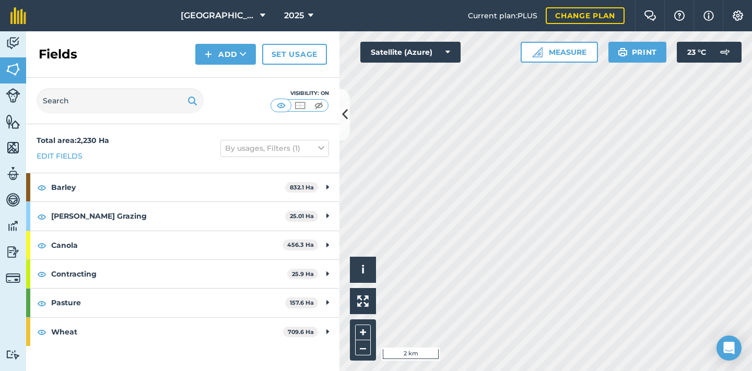
click at [14, 42] on img at bounding box center [13, 44] width 15 height 16
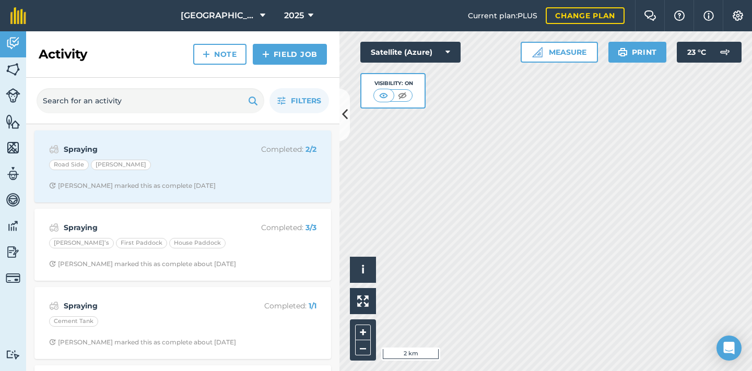
click at [308, 14] on icon at bounding box center [310, 15] width 5 height 13
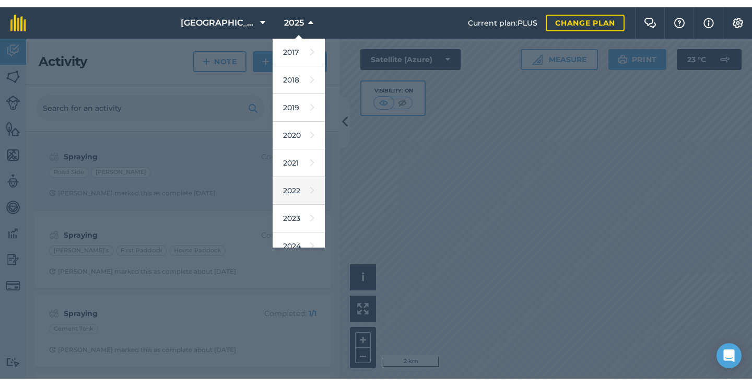
scroll to position [49, 0]
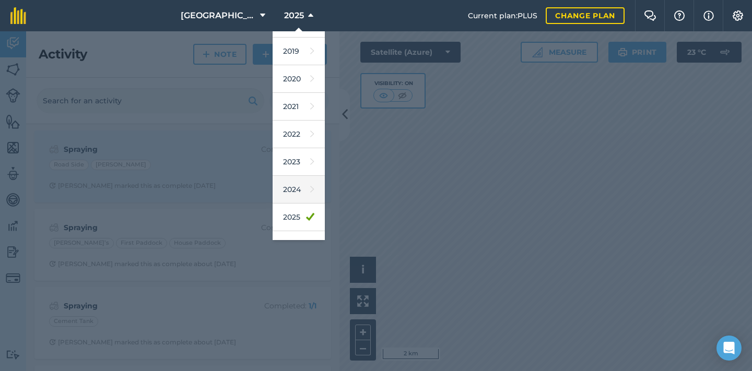
click at [300, 193] on link "2024" at bounding box center [299, 190] width 52 height 28
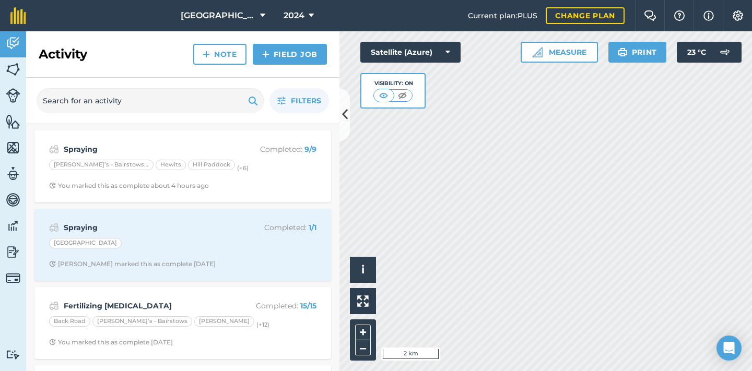
click at [6, 253] on img at bounding box center [13, 252] width 15 height 16
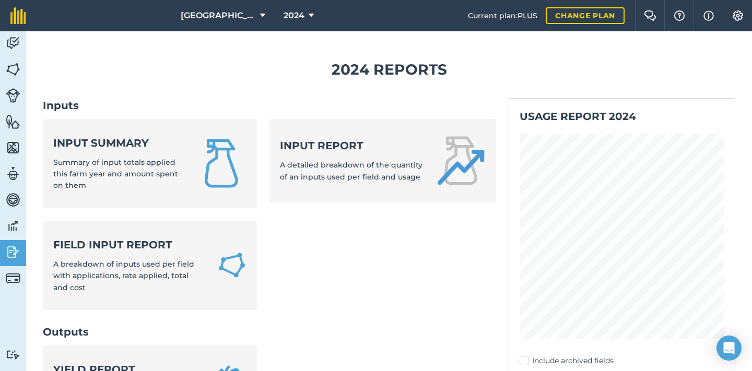
click at [172, 153] on div "Input summary Summary of input totals applied this farm year and amount spent o…" at bounding box center [118, 164] width 131 height 56
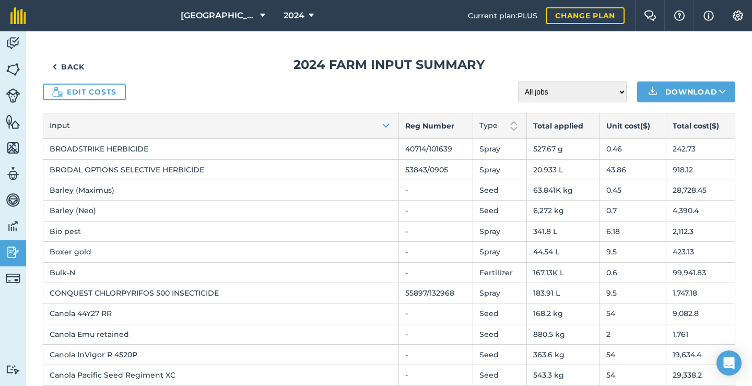
click at [68, 72] on link "Back" at bounding box center [68, 66] width 51 height 21
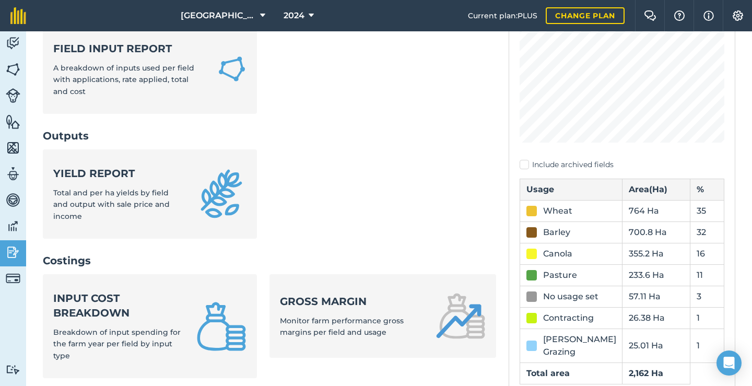
scroll to position [329, 0]
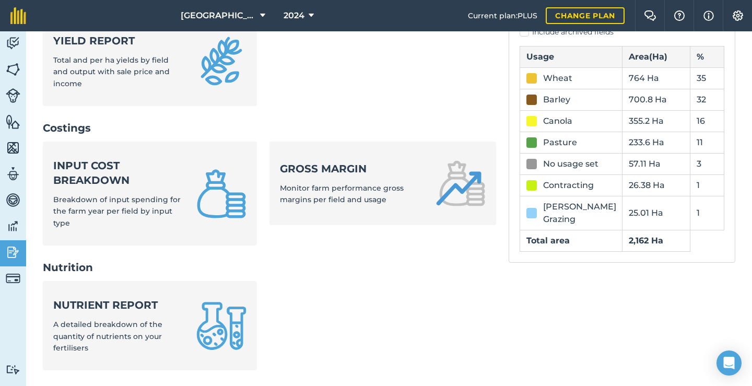
click at [161, 195] on span "Breakdown of input spending for the farm year per field by input type" at bounding box center [116, 211] width 127 height 33
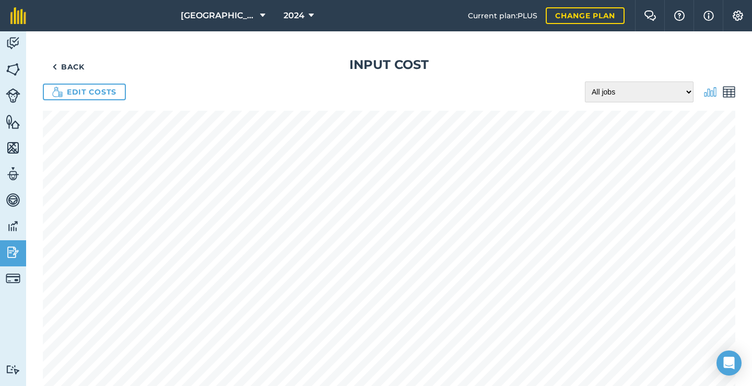
click at [731, 90] on img at bounding box center [729, 92] width 13 height 13
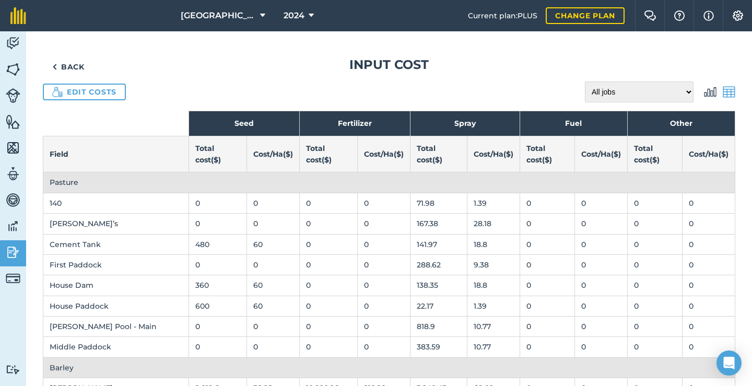
click at [72, 68] on link "Back" at bounding box center [68, 66] width 51 height 21
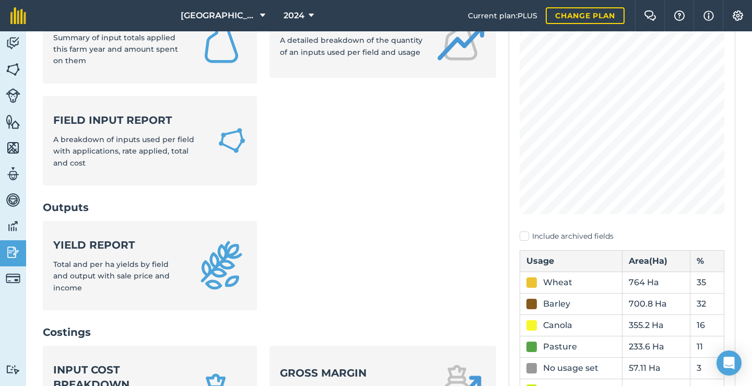
scroll to position [136, 0]
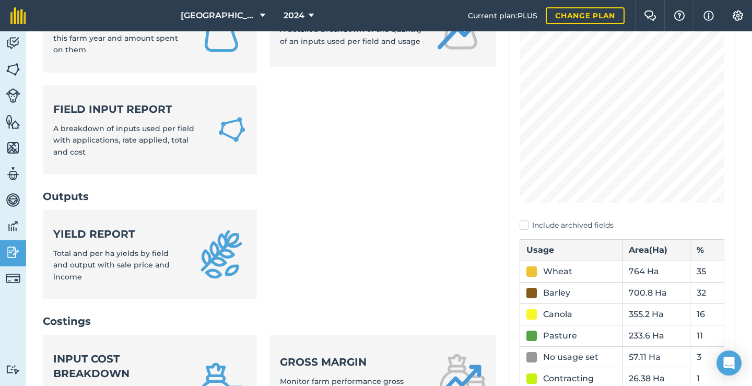
click at [149, 229] on div "Yield report Total and per ha yields by field and output with sale price and in…" at bounding box center [118, 255] width 131 height 56
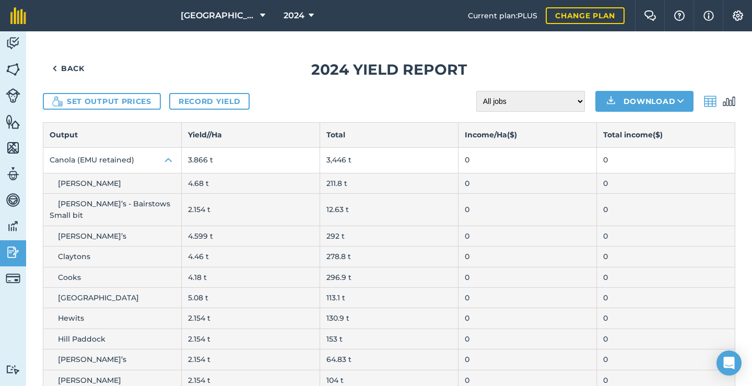
click at [189, 102] on link "Record yield" at bounding box center [209, 101] width 80 height 17
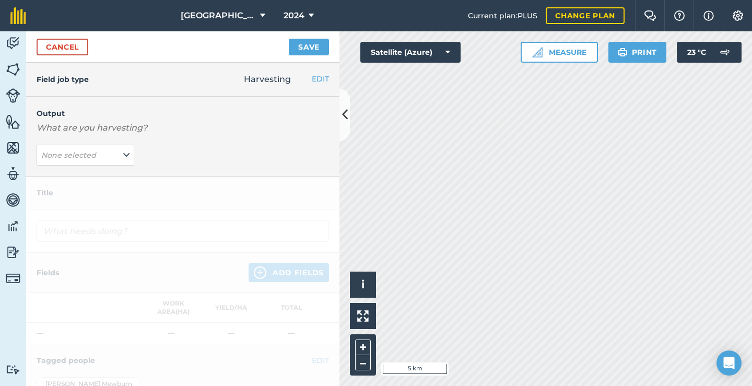
click at [120, 155] on button "None selected" at bounding box center [86, 155] width 98 height 21
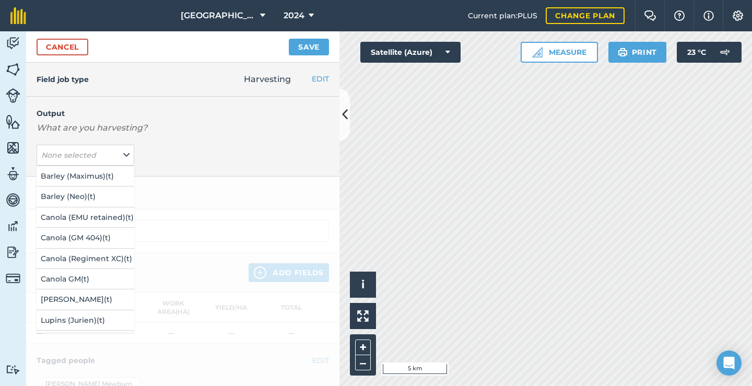
click at [127, 100] on div "Output What are you harvesting? None selected Barley (Maximus) ( t ) Barley (Ne…" at bounding box center [182, 137] width 313 height 80
click at [71, 46] on link "Cancel" at bounding box center [63, 47] width 52 height 17
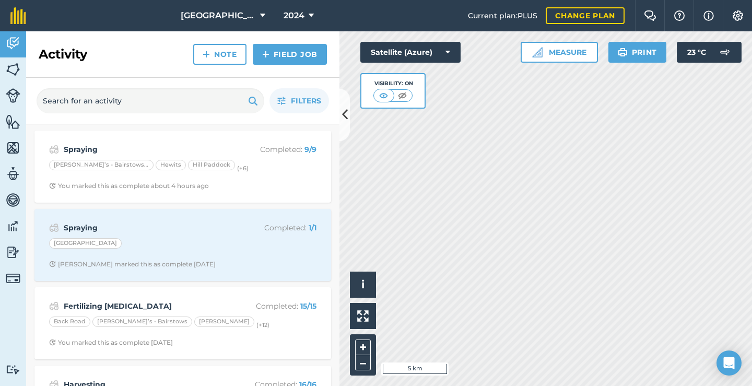
click at [14, 257] on img at bounding box center [13, 252] width 15 height 16
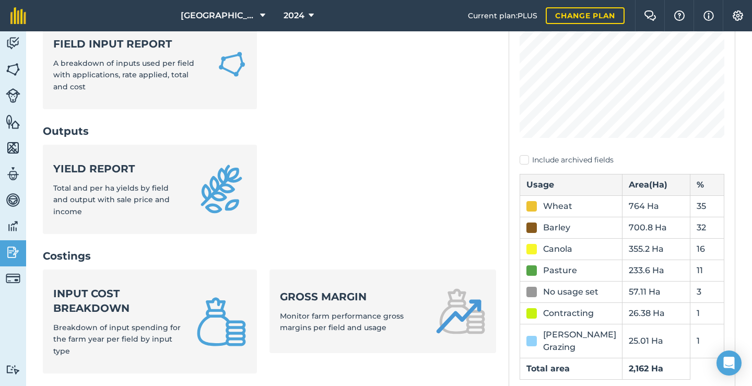
scroll to position [295, 0]
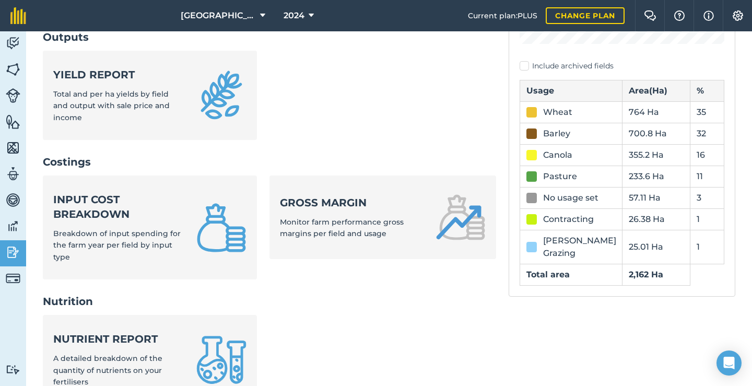
click at [163, 96] on span "Total and per ha yields by field and output with sale price and income" at bounding box center [111, 105] width 116 height 33
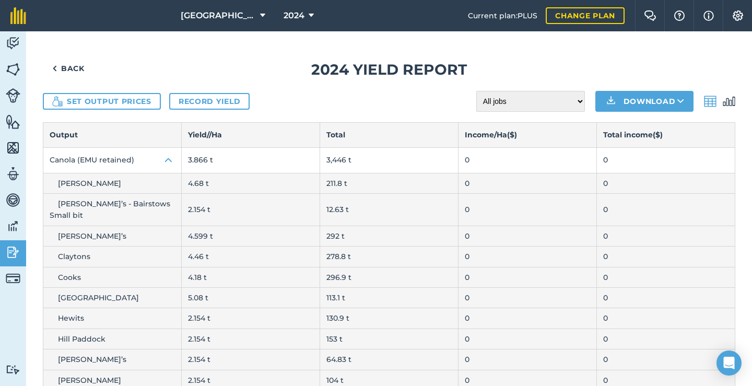
click at [130, 102] on button "Set output prices" at bounding box center [102, 101] width 118 height 17
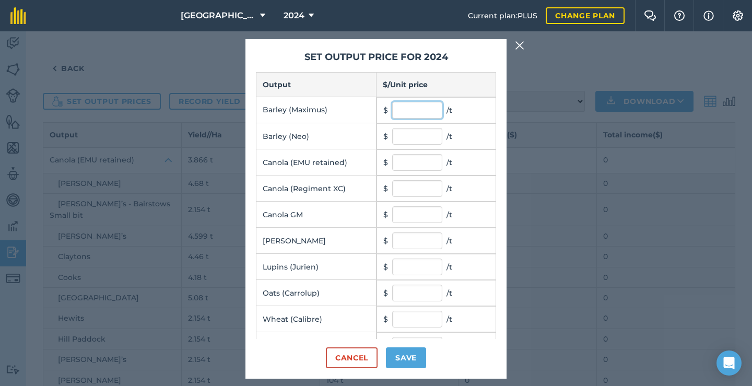
click at [413, 108] on input "text" at bounding box center [417, 110] width 50 height 17
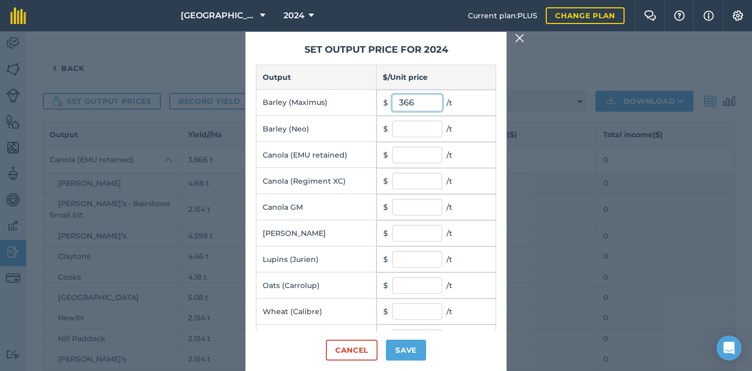
type input "366"
click at [406, 131] on input "text" at bounding box center [417, 129] width 50 height 17
type input "366"
click at [403, 157] on input "text" at bounding box center [417, 155] width 50 height 17
click at [418, 102] on input "366" at bounding box center [417, 103] width 50 height 17
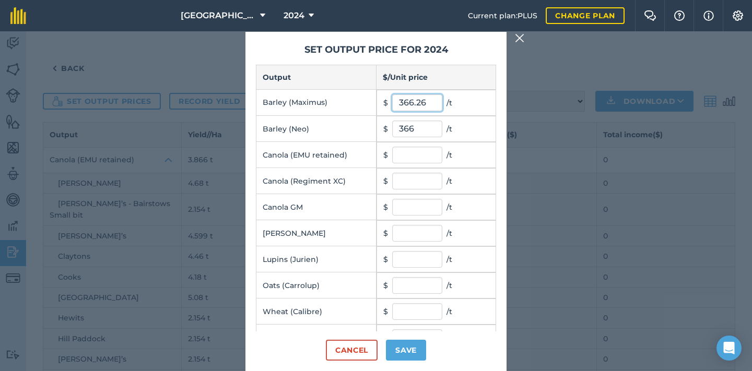
type input "366.26"
click at [426, 125] on input "366" at bounding box center [417, 129] width 50 height 17
type input "366.26"
click at [418, 159] on input "text" at bounding box center [417, 155] width 50 height 17
type input "755.08"
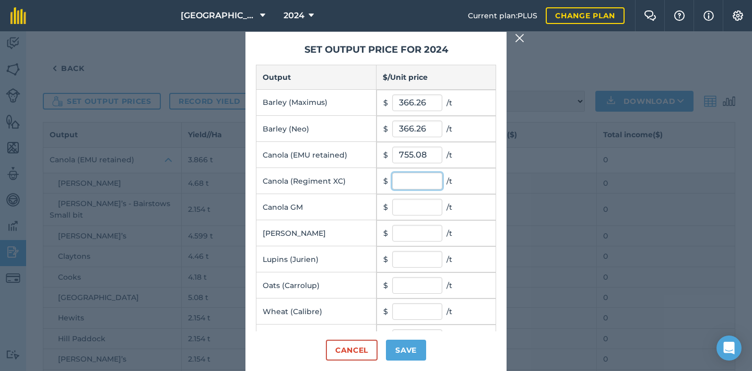
click at [414, 184] on input "text" at bounding box center [417, 181] width 50 height 17
type input "755.08"
click at [421, 203] on input "text" at bounding box center [417, 207] width 50 height 17
type input "755.08"
click at [425, 239] on input "text" at bounding box center [417, 233] width 50 height 17
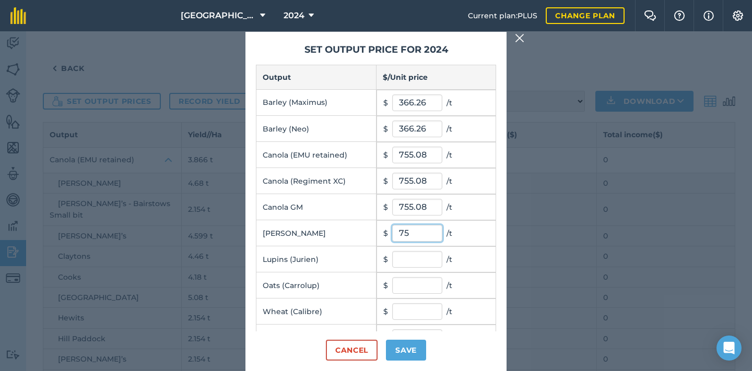
type input "7"
click at [421, 263] on input "text" at bounding box center [417, 259] width 50 height 17
click at [413, 312] on input "text" at bounding box center [417, 311] width 50 height 17
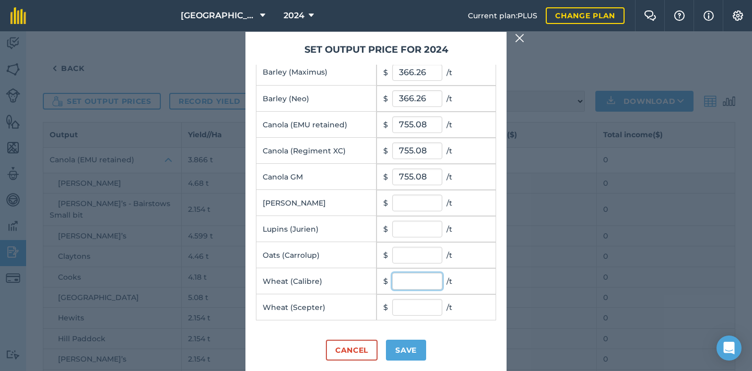
scroll to position [30, 0]
drag, startPoint x: 427, startPoint y: 172, endPoint x: 405, endPoint y: 172, distance: 21.4
click at [405, 172] on input "755.08" at bounding box center [417, 177] width 50 height 17
type input "784.6"
click at [438, 149] on input "755.08" at bounding box center [417, 151] width 50 height 17
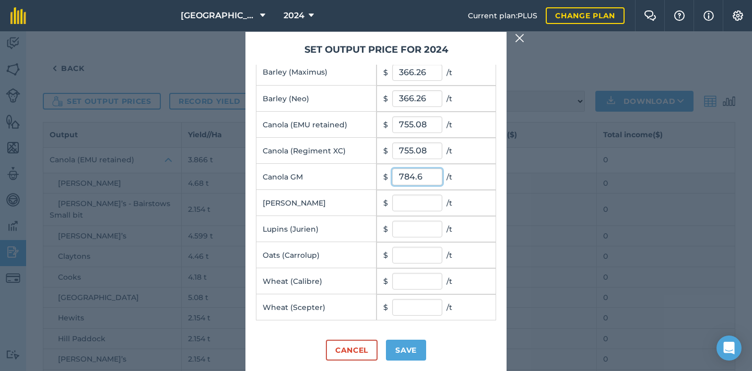
drag, startPoint x: 430, startPoint y: 173, endPoint x: 391, endPoint y: 174, distance: 38.7
click at [391, 174] on td "$ 784.6 / t" at bounding box center [437, 177] width 120 height 26
drag, startPoint x: 429, startPoint y: 149, endPoint x: 388, endPoint y: 149, distance: 40.7
click at [388, 149] on td "$ 755.08 / t" at bounding box center [437, 151] width 120 height 26
paste input "84.6"
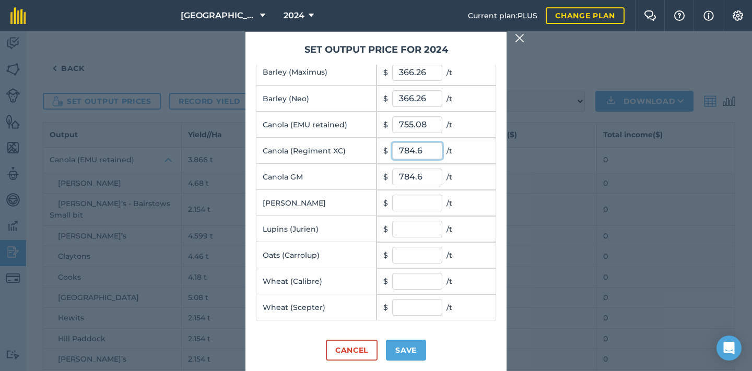
type input "784.6"
drag, startPoint x: 428, startPoint y: 125, endPoint x: 393, endPoint y: 123, distance: 35.6
click at [393, 123] on input "755.08" at bounding box center [417, 124] width 50 height 17
paste input "84.6"
type input "784.6"
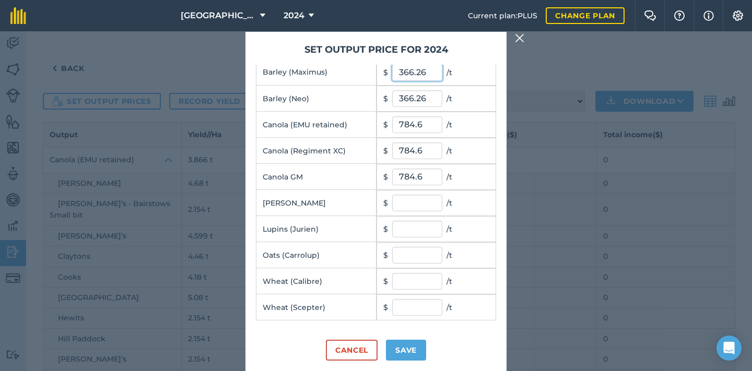
click at [427, 73] on input "366.26" at bounding box center [417, 72] width 50 height 17
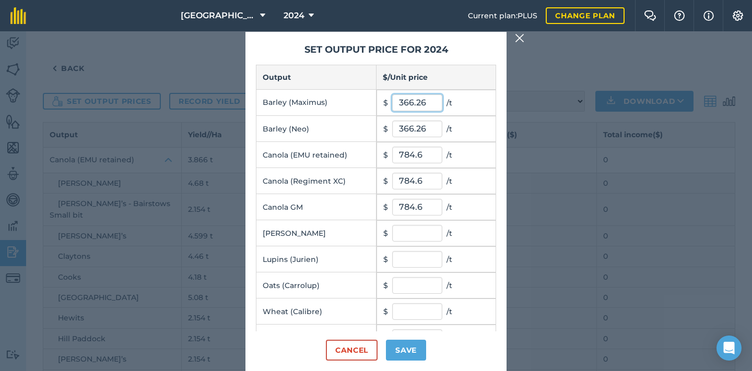
scroll to position [0, 0]
type input "365.18"
click at [431, 131] on input "366.26" at bounding box center [417, 129] width 50 height 17
click at [414, 235] on input "text" at bounding box center [417, 233] width 50 height 17
drag, startPoint x: 427, startPoint y: 130, endPoint x: 406, endPoint y: 126, distance: 21.1
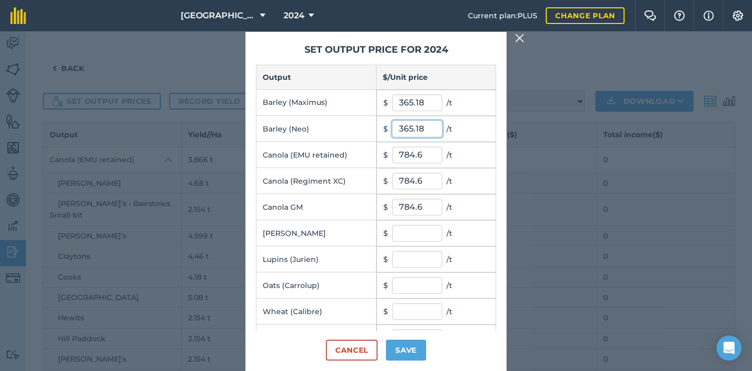
click at [406, 126] on input "365.18" at bounding box center [417, 129] width 50 height 17
type input "341.17"
drag, startPoint x: 427, startPoint y: 103, endPoint x: 395, endPoint y: 101, distance: 31.9
click at [395, 101] on input "365.18" at bounding box center [417, 103] width 50 height 17
click at [419, 312] on input "text" at bounding box center [417, 311] width 50 height 17
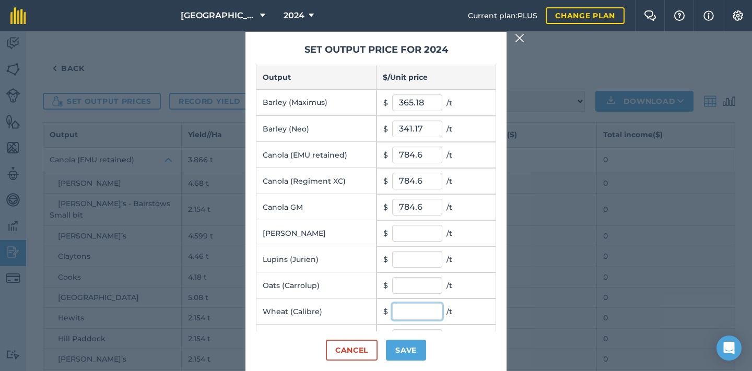
paste input "365.18"
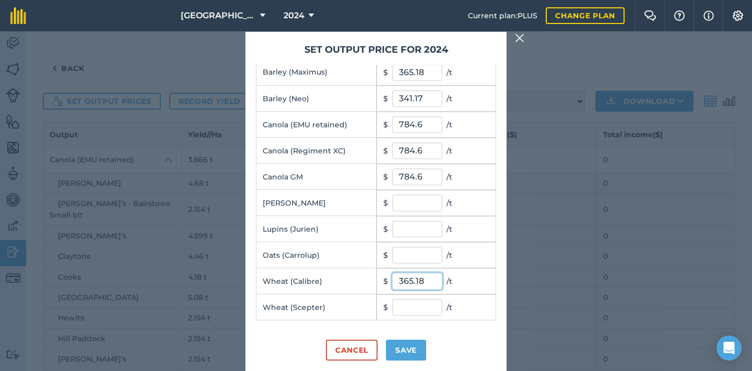
scroll to position [30, 0]
type input "365.18"
click at [415, 308] on input "text" at bounding box center [417, 307] width 50 height 17
paste input "365.18"
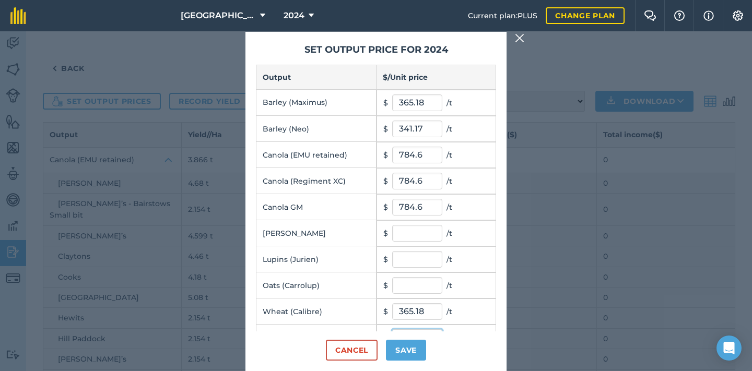
scroll to position [0, 0]
type input "365.18"
drag, startPoint x: 426, startPoint y: 129, endPoint x: 392, endPoint y: 126, distance: 34.0
click at [392, 126] on input "341.17" at bounding box center [417, 129] width 50 height 17
drag, startPoint x: 425, startPoint y: 101, endPoint x: 383, endPoint y: 101, distance: 41.3
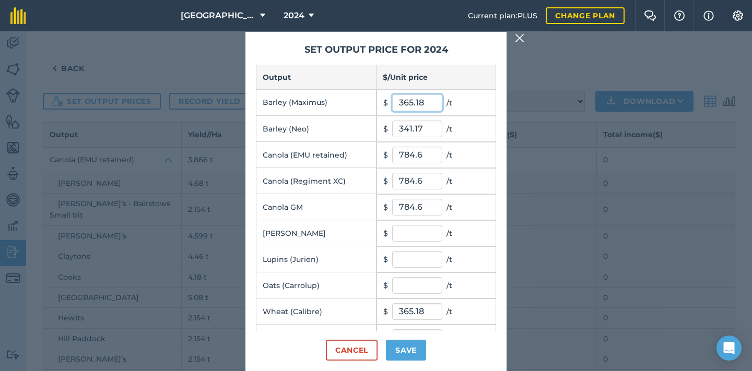
click at [383, 101] on td "$ 365.18 / t" at bounding box center [437, 103] width 120 height 26
paste input "41.17"
type input "341.17"
click at [411, 351] on button "Save" at bounding box center [406, 350] width 40 height 21
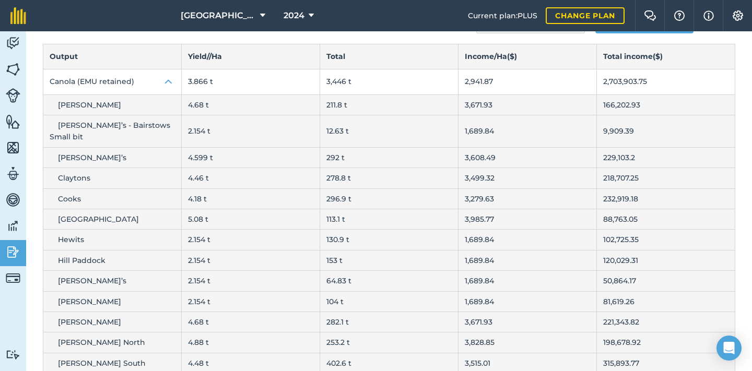
scroll to position [79, 0]
click at [165, 78] on img at bounding box center [168, 81] width 13 height 13
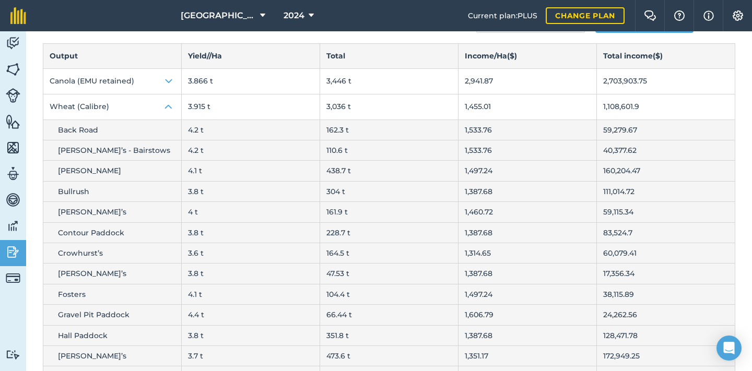
click at [169, 108] on img at bounding box center [168, 107] width 13 height 13
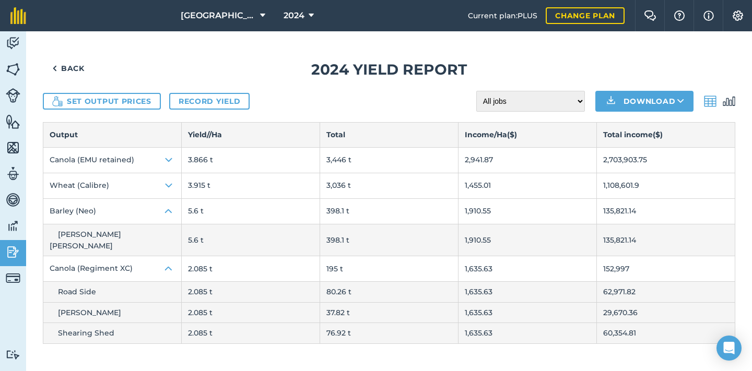
scroll to position [0, 0]
click at [172, 210] on img at bounding box center [168, 211] width 13 height 13
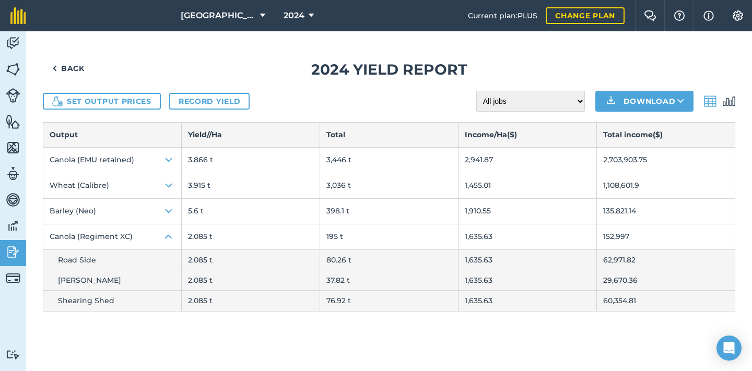
click at [170, 235] on img at bounding box center [168, 237] width 13 height 13
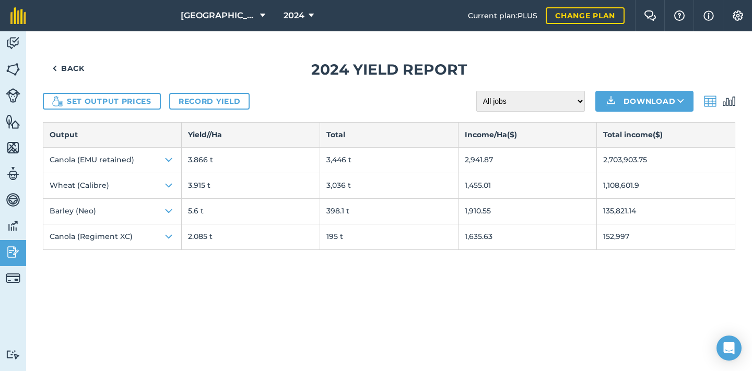
click at [206, 163] on td "3.866 t" at bounding box center [251, 160] width 138 height 26
click at [124, 161] on button "Canola (EMU retained)" at bounding box center [112, 160] width 138 height 25
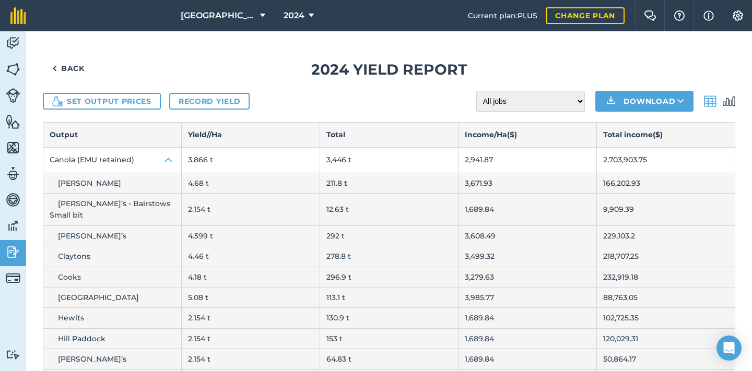
click at [170, 160] on img at bounding box center [168, 160] width 13 height 13
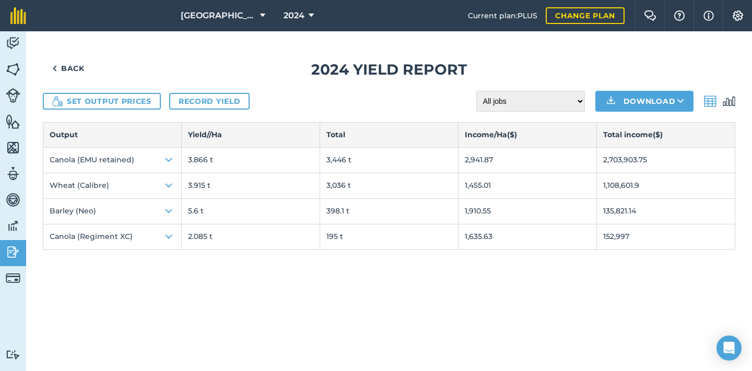
click at [172, 211] on img at bounding box center [168, 211] width 13 height 13
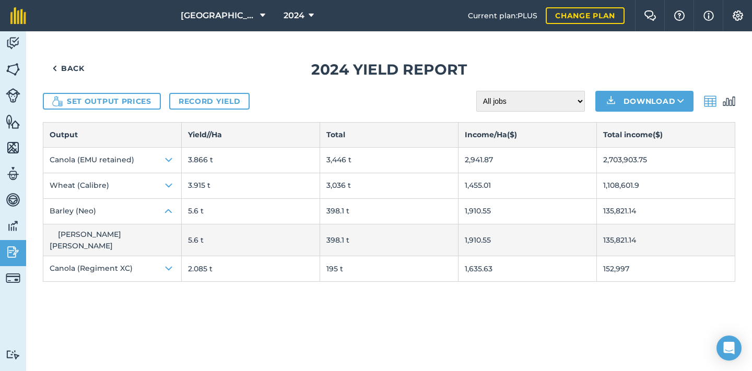
click at [172, 211] on img at bounding box center [168, 211] width 13 height 13
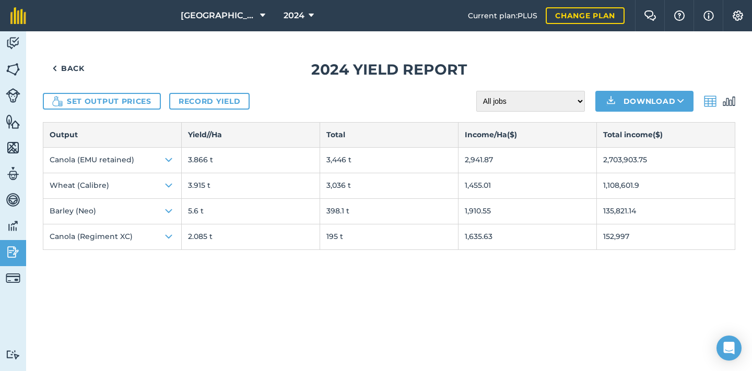
click at [168, 233] on img at bounding box center [168, 237] width 13 height 13
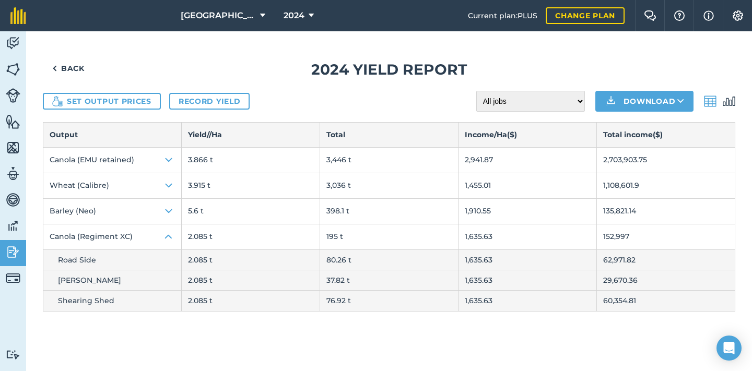
click at [168, 233] on img at bounding box center [168, 237] width 13 height 13
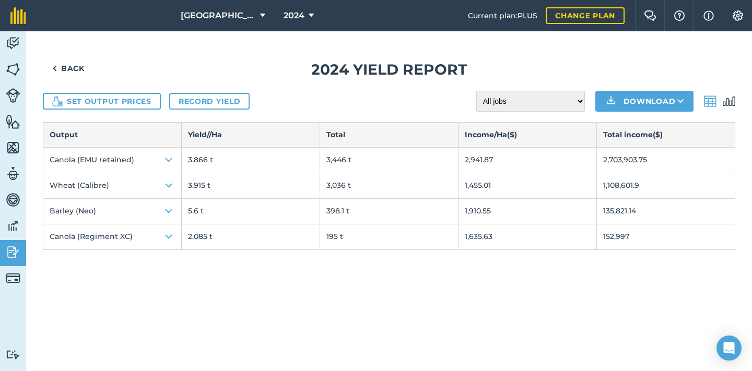
click at [172, 154] on img at bounding box center [168, 160] width 13 height 13
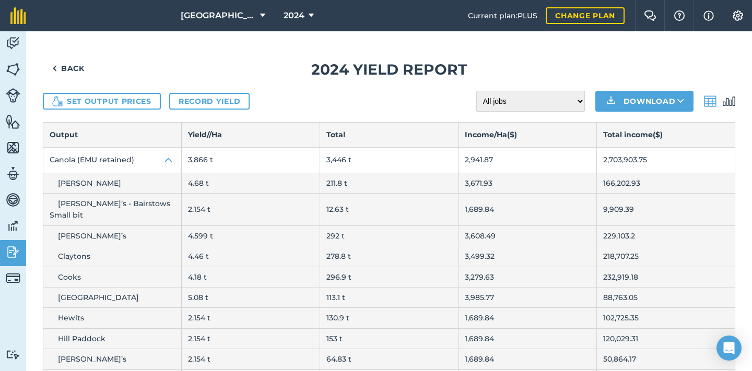
click at [170, 157] on img at bounding box center [168, 160] width 13 height 13
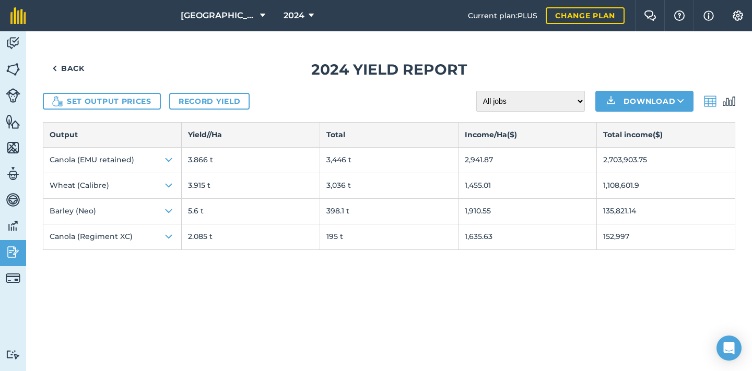
click at [15, 71] on img at bounding box center [13, 70] width 15 height 16
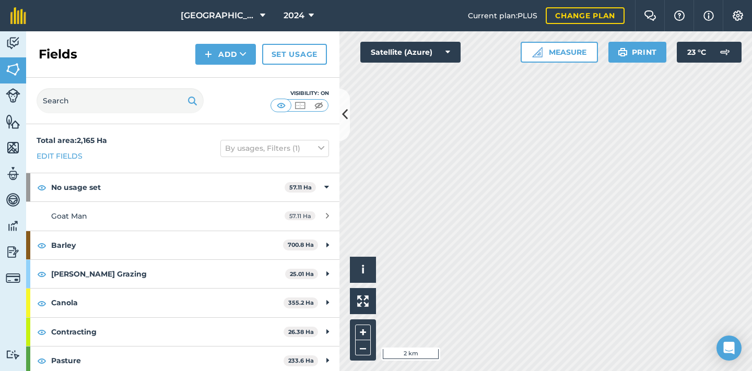
click at [14, 51] on img at bounding box center [13, 44] width 15 height 16
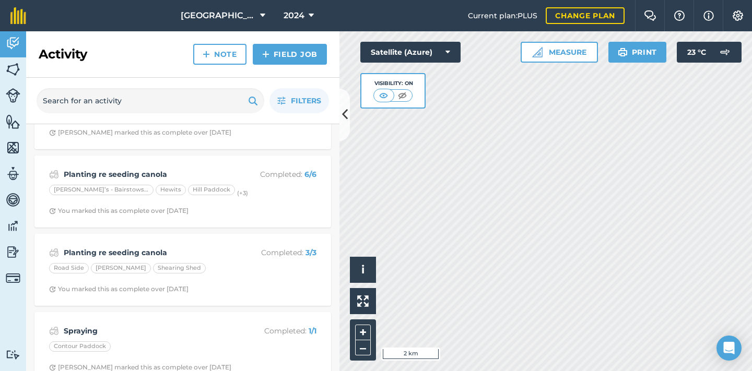
scroll to position [4749, 0]
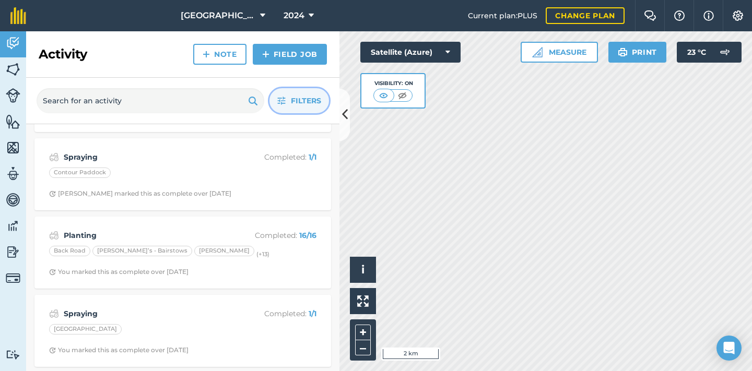
click at [301, 95] on span "Filters" at bounding box center [306, 100] width 30 height 11
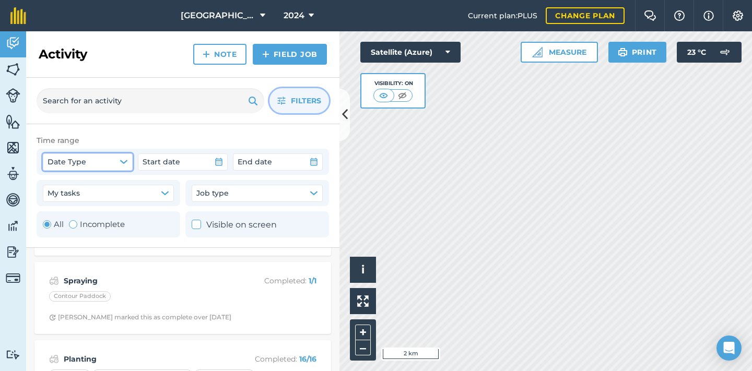
click at [112, 166] on button "Date Type" at bounding box center [88, 162] width 90 height 17
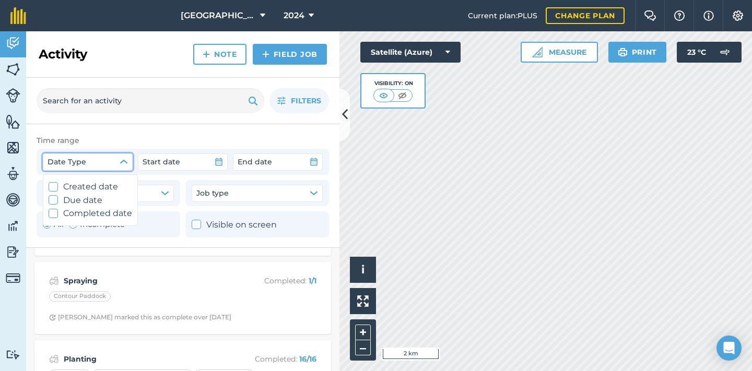
click at [95, 211] on label "Completed date" at bounding box center [91, 214] width 84 height 14
checkbox input "true"
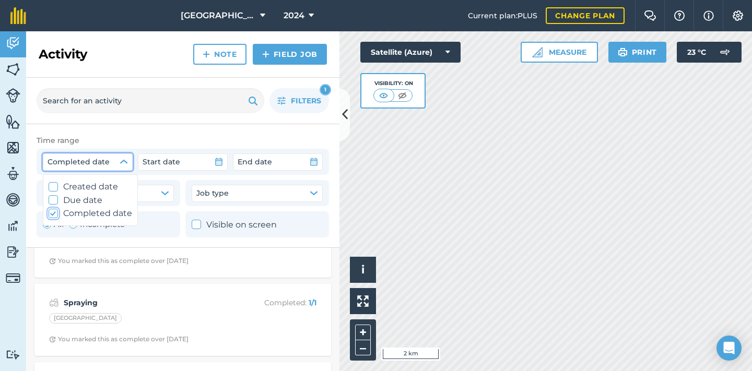
scroll to position [7, 0]
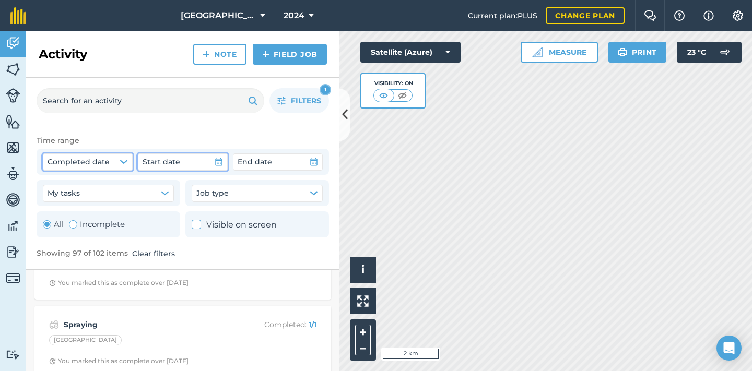
click at [217, 161] on icon "button" at bounding box center [219, 162] width 8 height 8
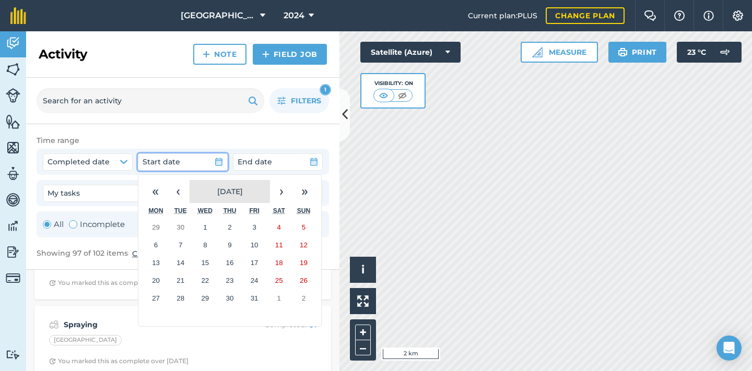
click at [229, 196] on button "October 2025" at bounding box center [230, 191] width 80 height 23
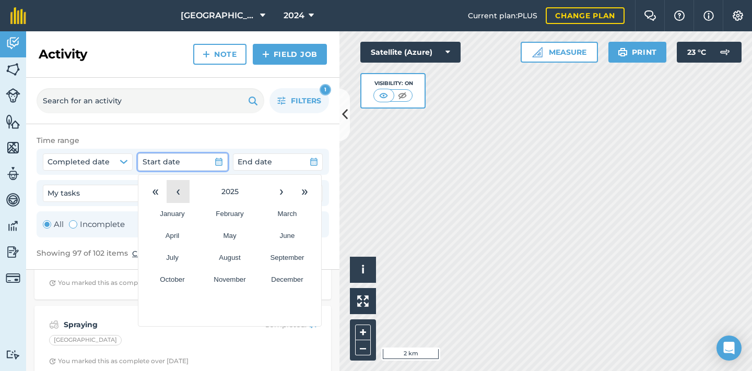
click at [179, 191] on button "‹" at bounding box center [178, 191] width 23 height 23
click at [180, 276] on abbr "October" at bounding box center [172, 280] width 25 height 8
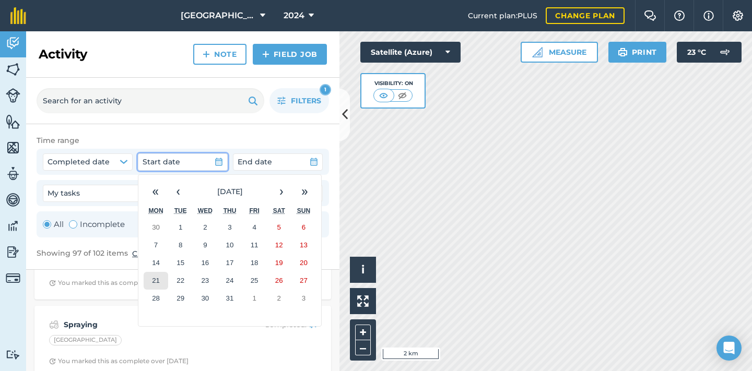
click at [163, 274] on button "21" at bounding box center [156, 281] width 25 height 18
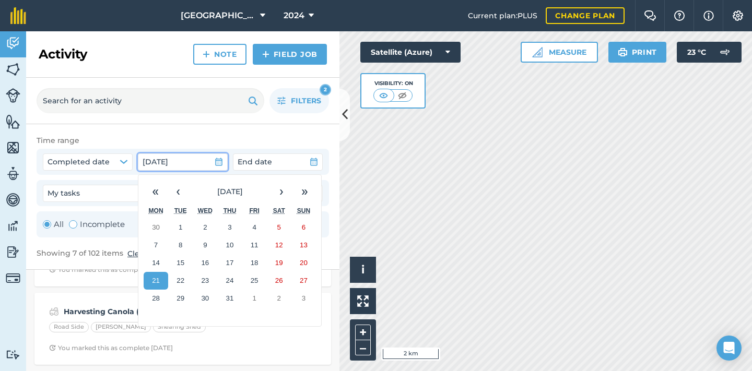
scroll to position [450, 0]
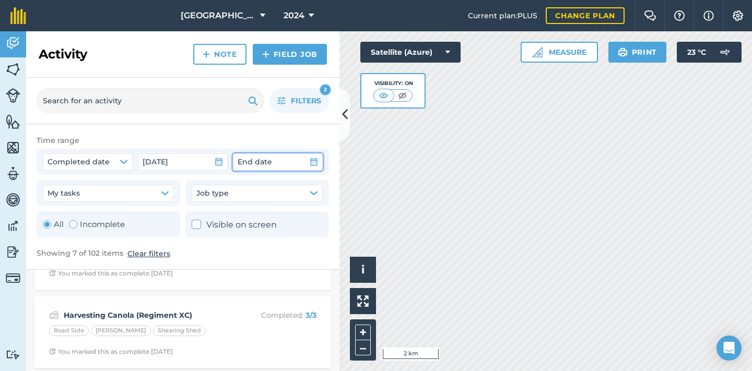
click at [317, 162] on icon "button" at bounding box center [314, 162] width 8 height 8
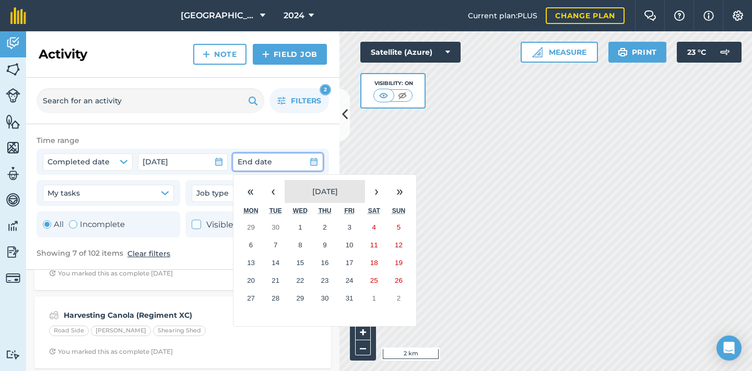
click at [338, 195] on span "October 2025" at bounding box center [325, 191] width 26 height 9
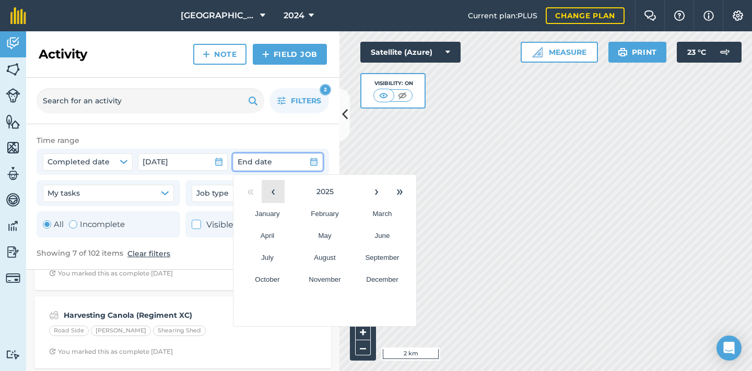
click at [277, 197] on button "‹" at bounding box center [273, 191] width 23 height 23
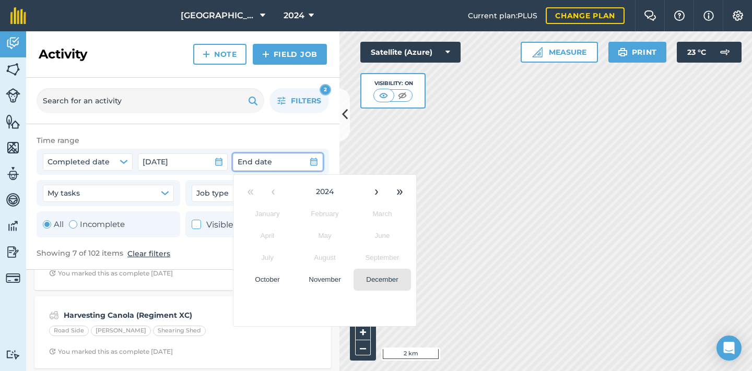
click at [376, 284] on button "December" at bounding box center [382, 280] width 57 height 22
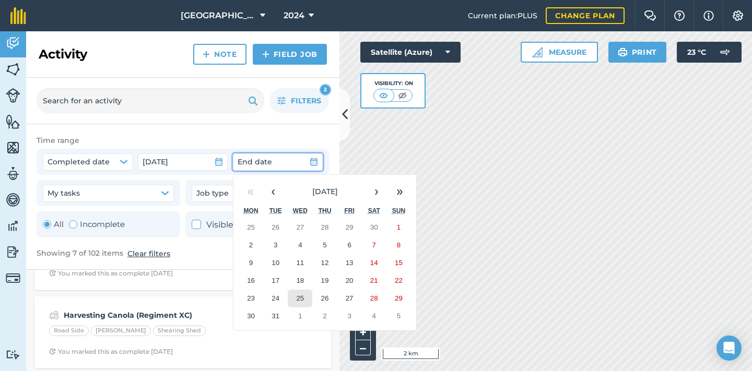
click at [297, 295] on abbr "25" at bounding box center [300, 299] width 8 height 8
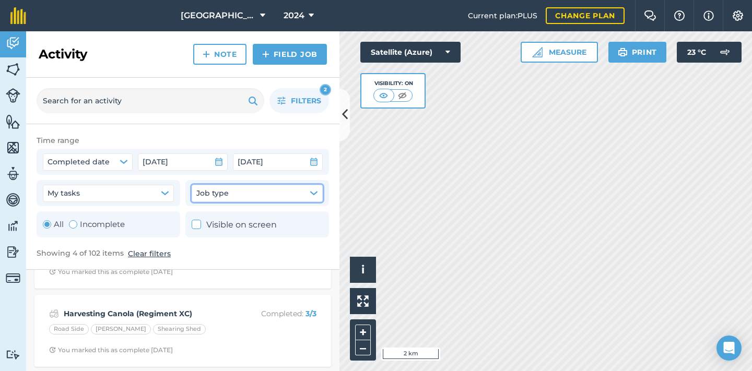
click at [288, 193] on button "Job type" at bounding box center [257, 193] width 131 height 17
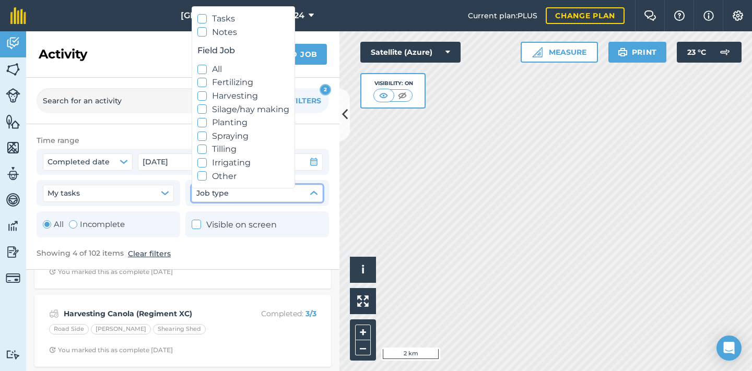
scroll to position [7, 0]
click at [237, 93] on label "Harvesting" at bounding box center [243, 96] width 92 height 14
checkbox input "true"
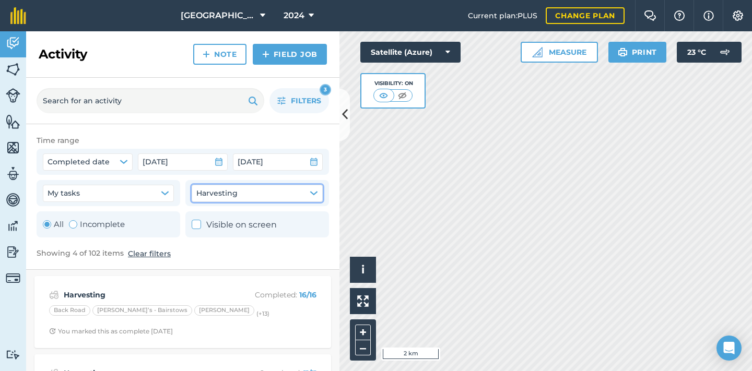
scroll to position [0, 0]
click at [296, 103] on span "Filters" at bounding box center [306, 100] width 30 height 11
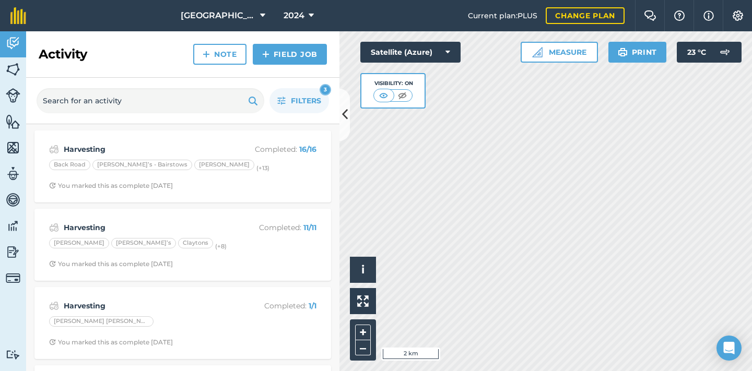
click at [233, 182] on span "You marked this as complete 10 months ago" at bounding box center [182, 186] width 267 height 8
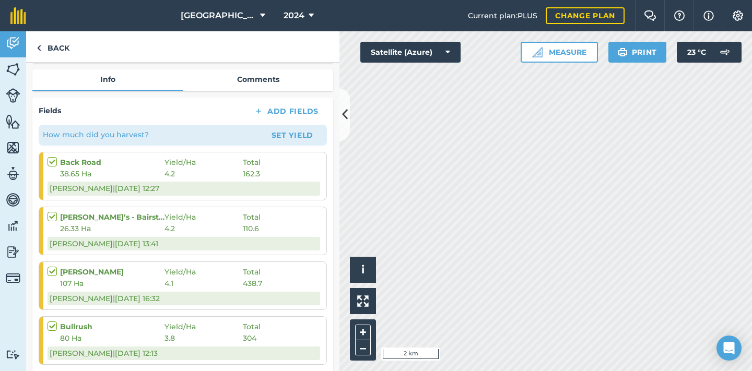
scroll to position [135, 0]
click at [282, 132] on button "Set Yield" at bounding box center [292, 135] width 61 height 17
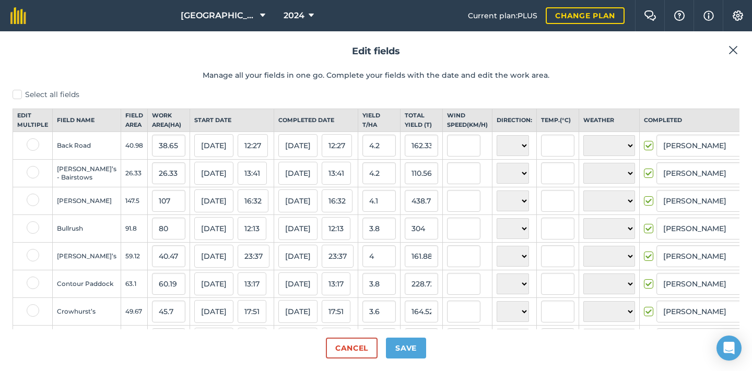
click at [338, 349] on button "Cancel" at bounding box center [352, 348] width 52 height 21
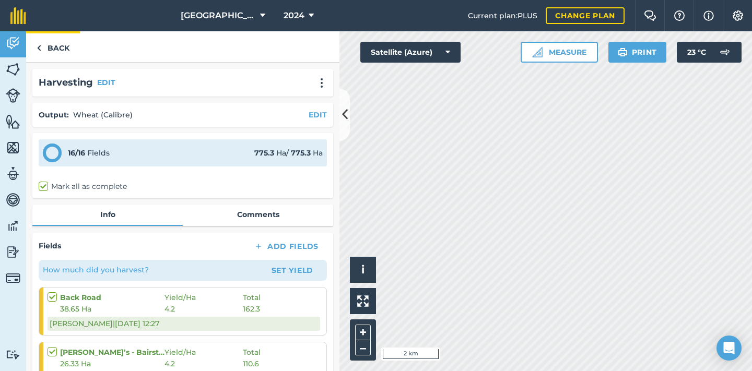
click at [51, 49] on link "Back" at bounding box center [53, 46] width 54 height 31
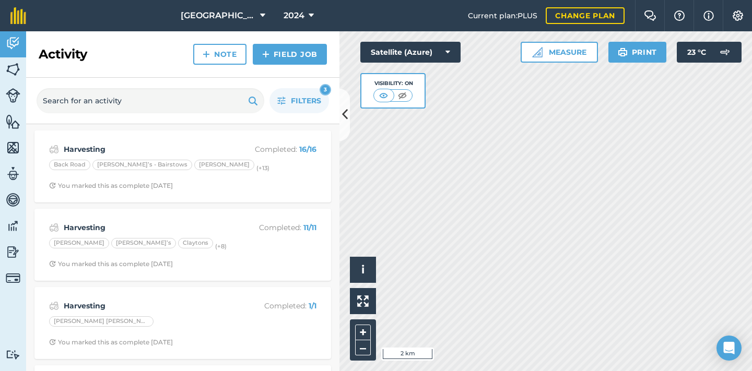
click at [193, 245] on div "Adams Brooke’s Claytons (+ 8 )" at bounding box center [182, 245] width 267 height 14
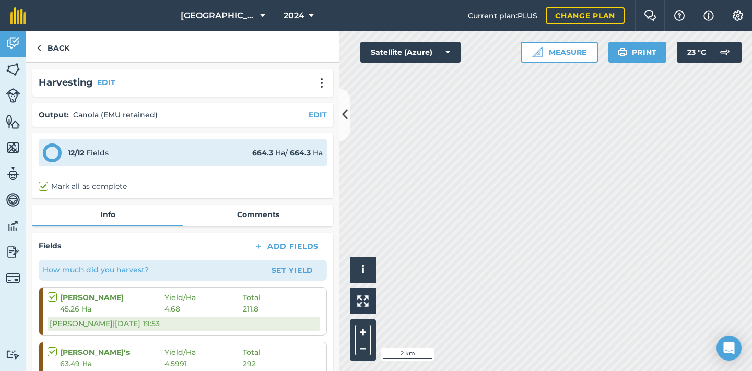
click at [317, 111] on button "EDIT" at bounding box center [318, 114] width 18 height 11
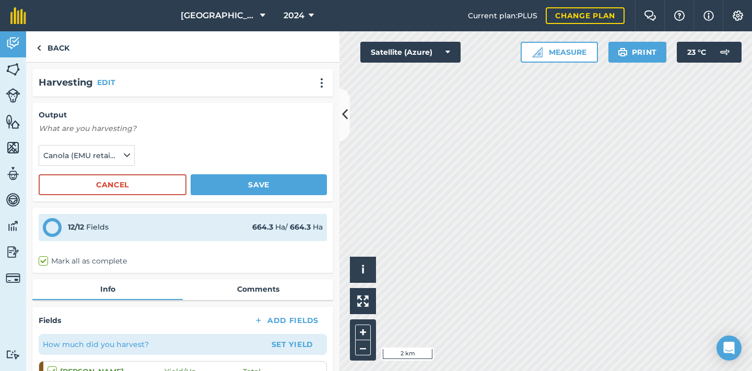
click at [121, 155] on span "Canola (EMU retained) ( t )" at bounding box center [82, 155] width 78 height 11
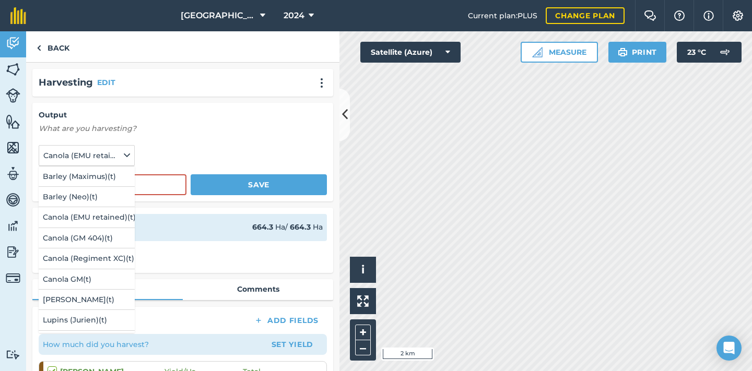
click at [100, 175] on button "Barley (Maximus) ( t )" at bounding box center [87, 177] width 96 height 20
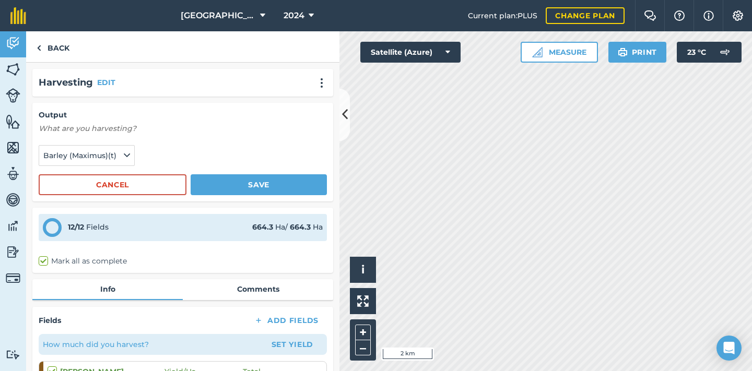
click at [251, 186] on button "Save" at bounding box center [259, 184] width 136 height 21
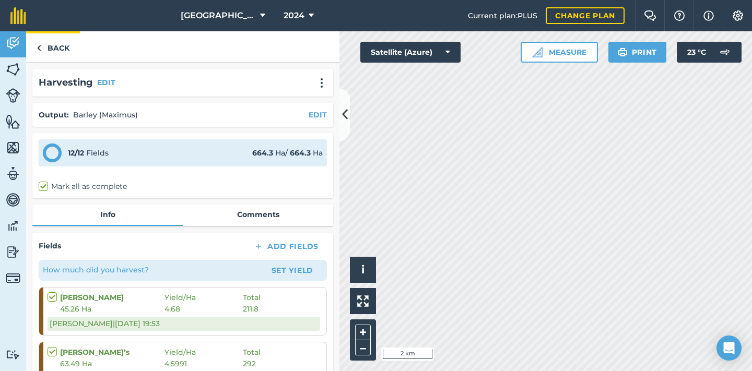
click at [60, 50] on link "Back" at bounding box center [53, 46] width 54 height 31
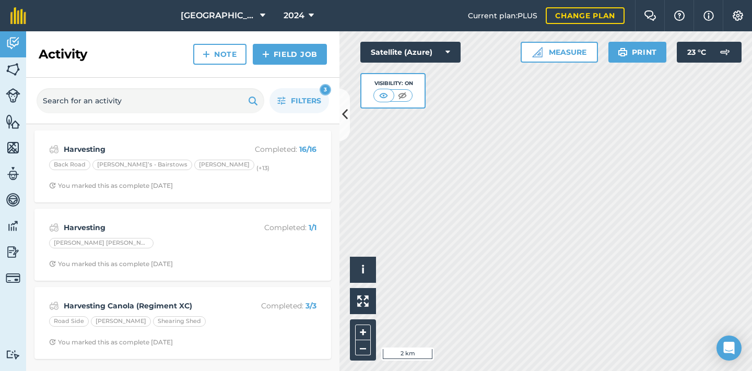
click at [150, 237] on div "Harvesting Completed : 1 / 1 Stump Paddock You marked this as complete 10 month…" at bounding box center [183, 245] width 284 height 60
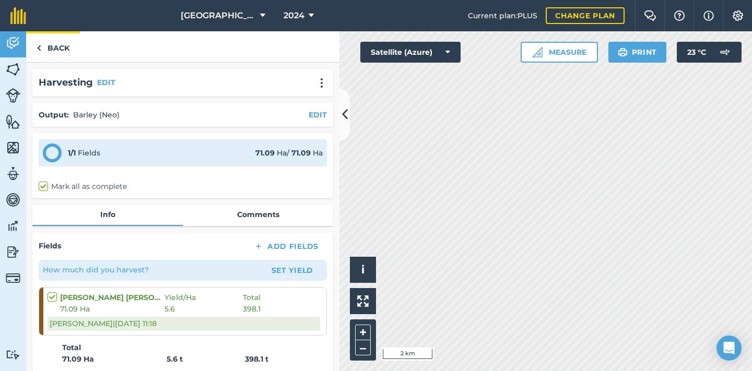
click at [57, 44] on link "Back" at bounding box center [53, 46] width 54 height 31
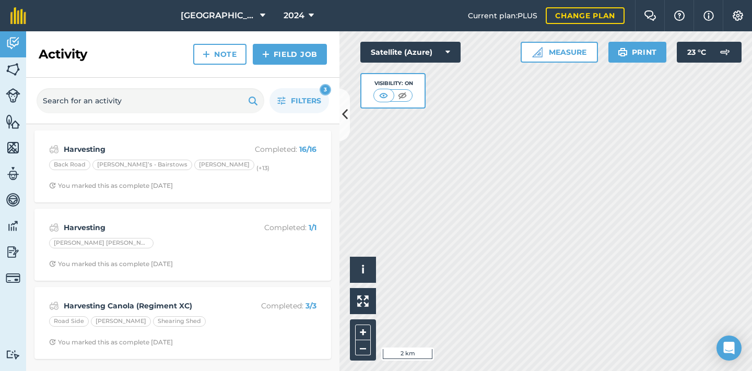
click at [219, 184] on span "You marked this as complete 10 months ago" at bounding box center [182, 186] width 267 height 8
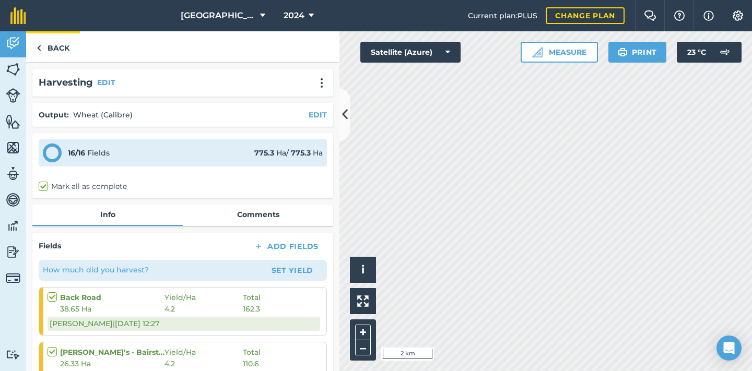
click at [61, 50] on link "Back" at bounding box center [53, 46] width 54 height 31
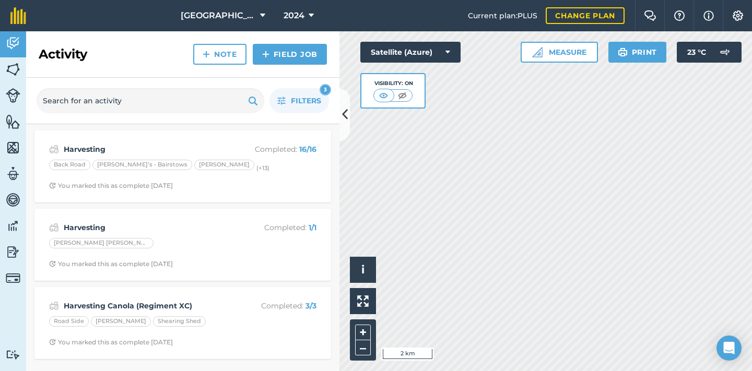
click at [216, 331] on div "Harvesting Canola (Regiment XC) Completed : 3 / 3 Road Side Sandy Shearing Shed…" at bounding box center [183, 324] width 284 height 60
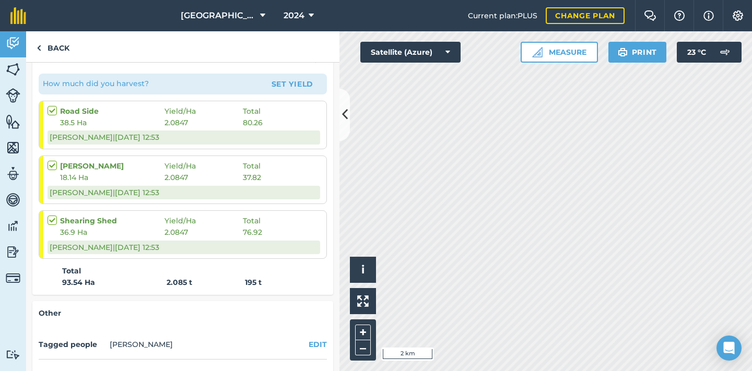
scroll to position [188, 0]
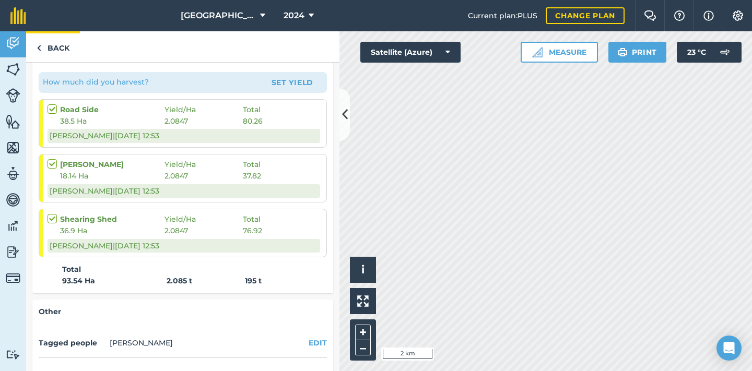
click at [62, 47] on link "Back" at bounding box center [53, 46] width 54 height 31
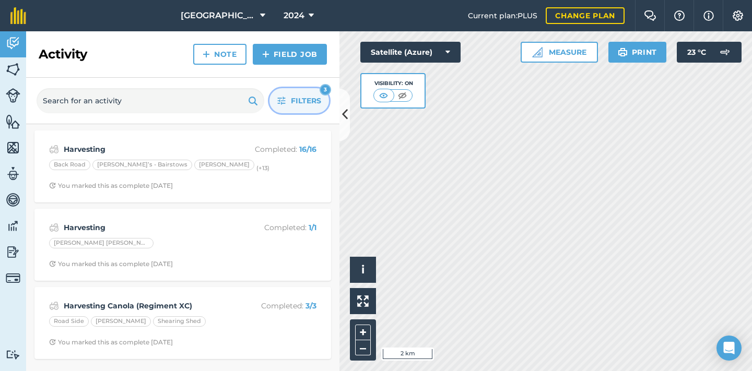
click at [291, 104] on span "Filters" at bounding box center [306, 100] width 30 height 11
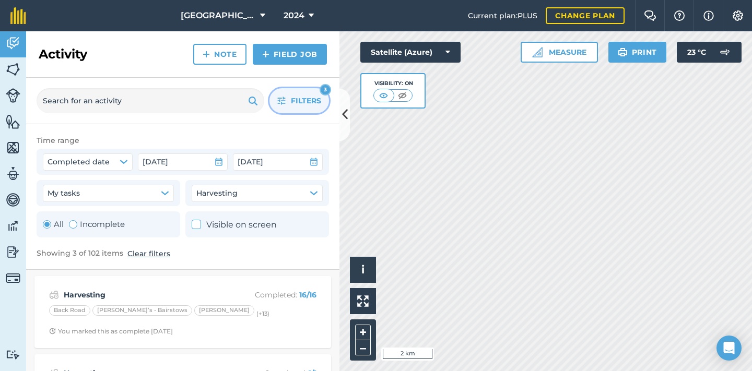
click at [292, 101] on span "Filters" at bounding box center [306, 100] width 30 height 11
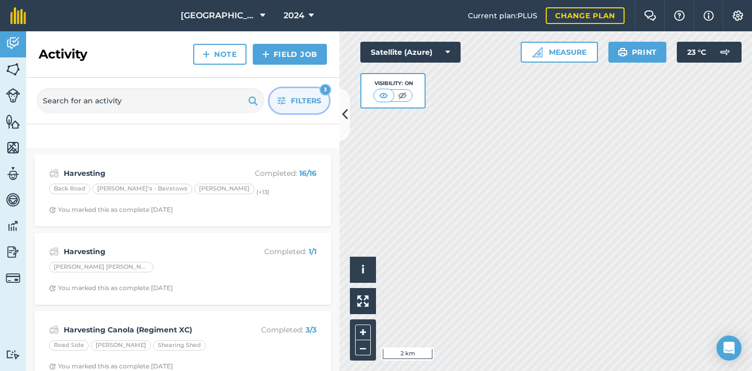
click at [292, 101] on span "Filters" at bounding box center [306, 100] width 30 height 11
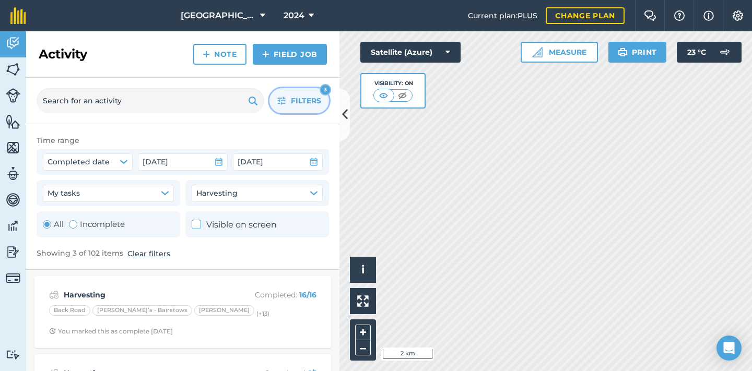
click at [153, 253] on button "Clear filters" at bounding box center [148, 253] width 43 height 11
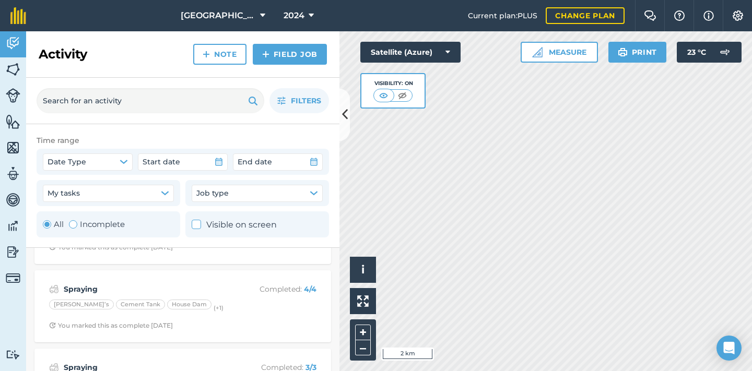
scroll to position [694, 0]
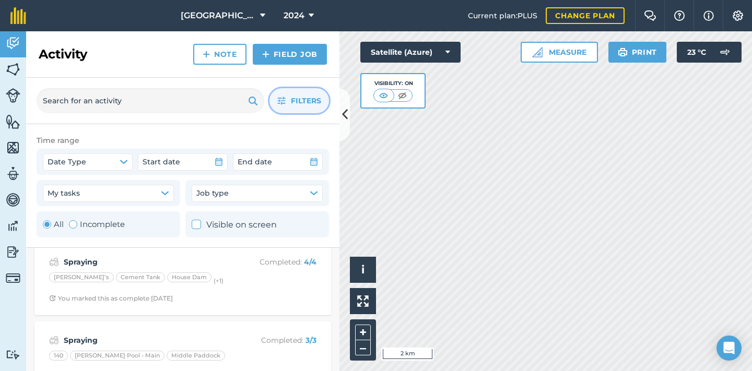
click at [298, 102] on span "Filters" at bounding box center [306, 100] width 30 height 11
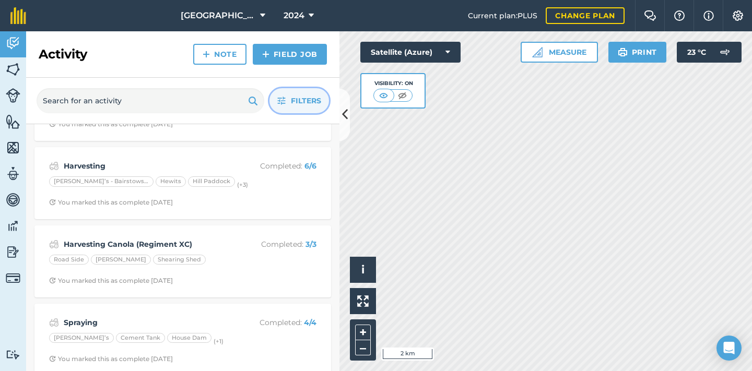
scroll to position [503, 0]
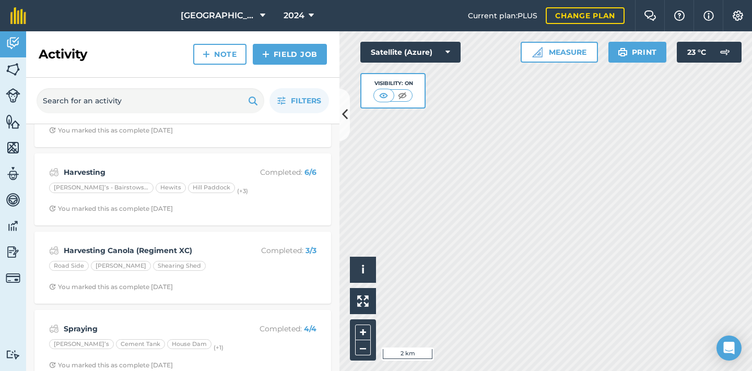
click at [263, 197] on div "Harvesting Completed : 6 / 6 Bairstow’s - Bairstows Small bit Hewits Hill Paddo…" at bounding box center [183, 190] width 284 height 60
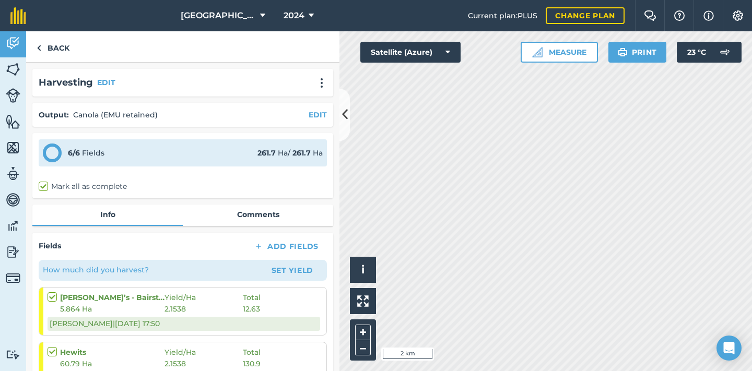
click at [317, 116] on button "EDIT" at bounding box center [318, 114] width 18 height 11
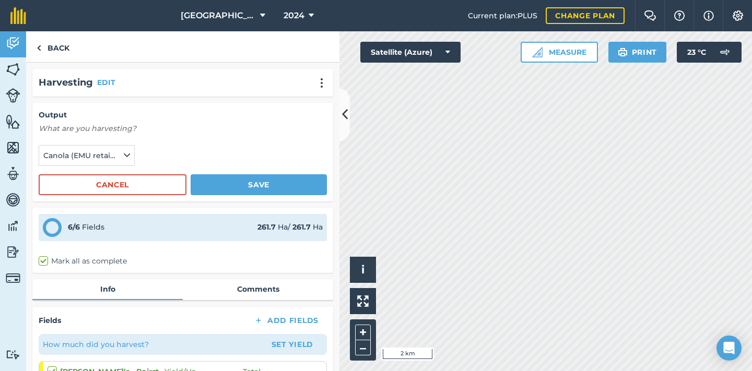
click at [248, 180] on button "Save" at bounding box center [259, 184] width 136 height 21
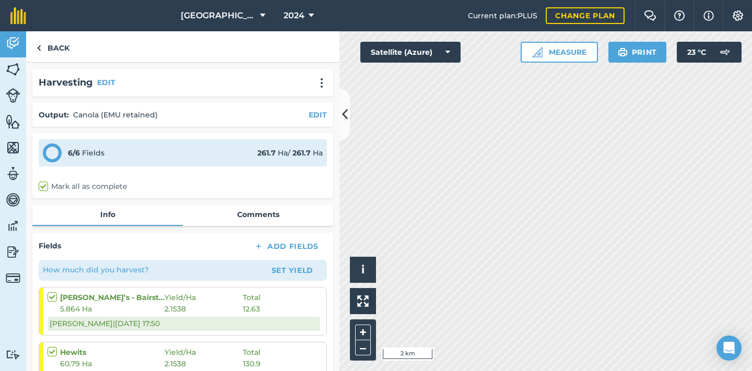
click at [15, 253] on img at bounding box center [13, 252] width 15 height 16
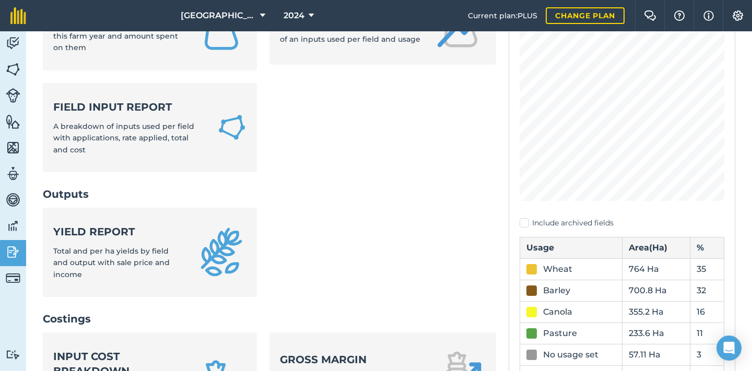
scroll to position [180, 0]
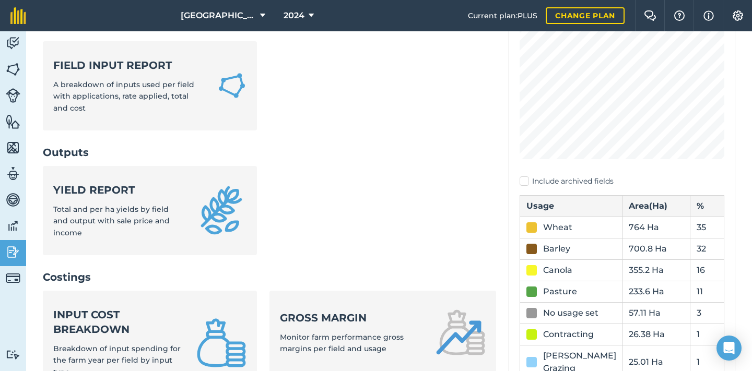
click at [150, 205] on span "Total and per ha yields by field and output with sale price and income" at bounding box center [111, 221] width 116 height 33
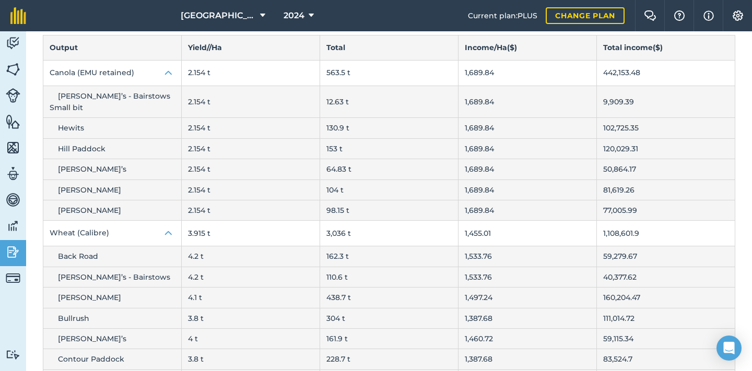
scroll to position [89, 0]
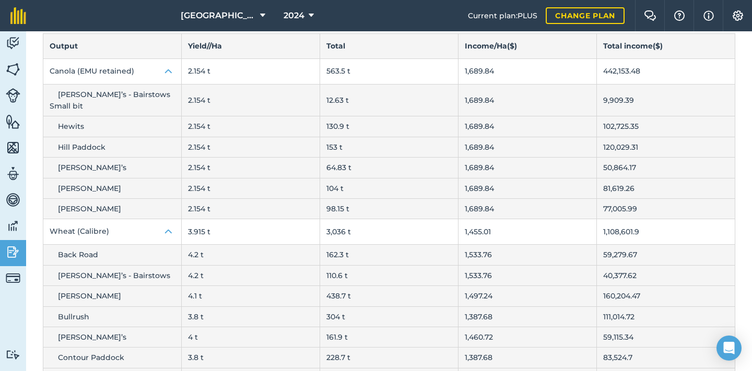
click at [165, 72] on img at bounding box center [168, 71] width 13 height 13
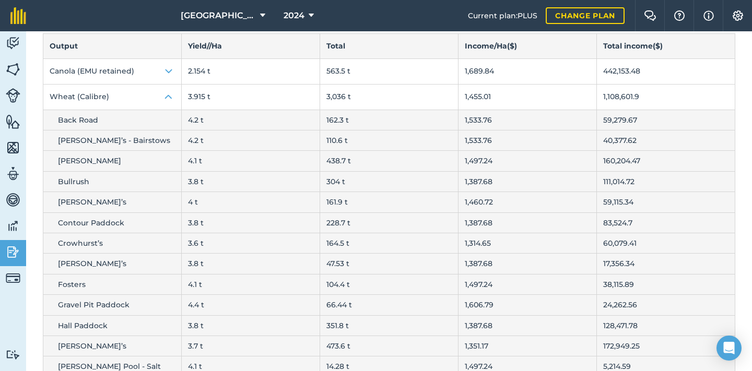
click at [168, 100] on img at bounding box center [168, 97] width 13 height 13
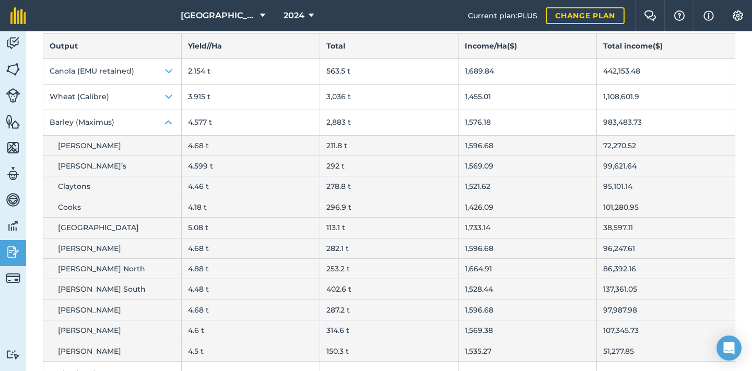
click at [168, 119] on img at bounding box center [168, 122] width 13 height 13
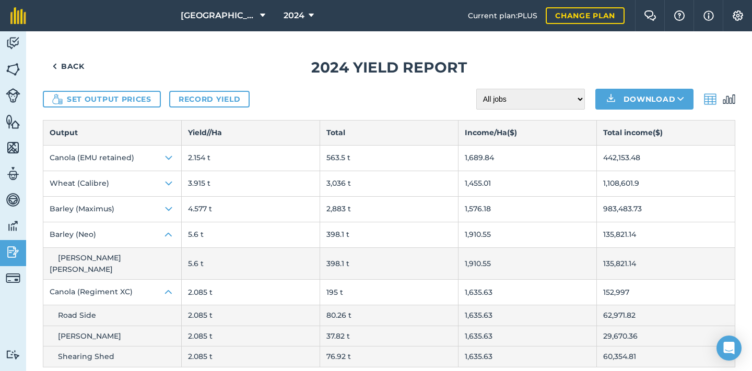
click at [170, 235] on img at bounding box center [168, 235] width 13 height 13
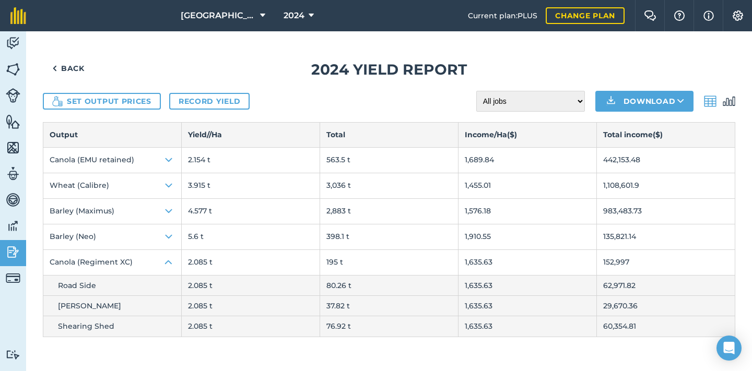
click at [174, 262] on img at bounding box center [168, 262] width 13 height 13
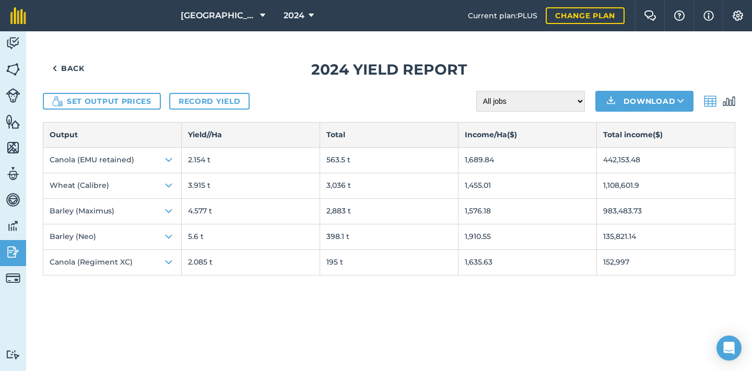
click at [77, 73] on link "Back" at bounding box center [68, 68] width 51 height 21
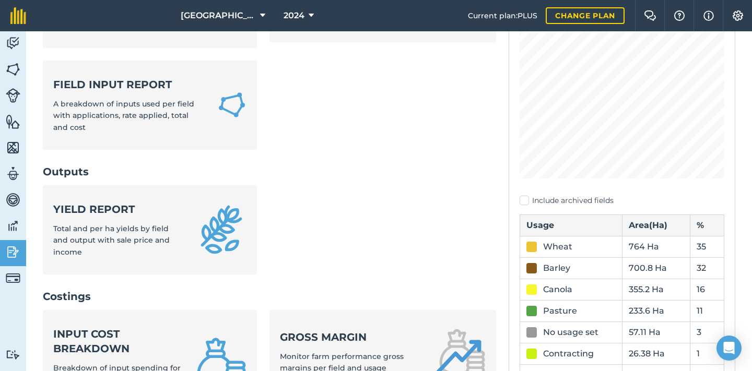
scroll to position [227, 0]
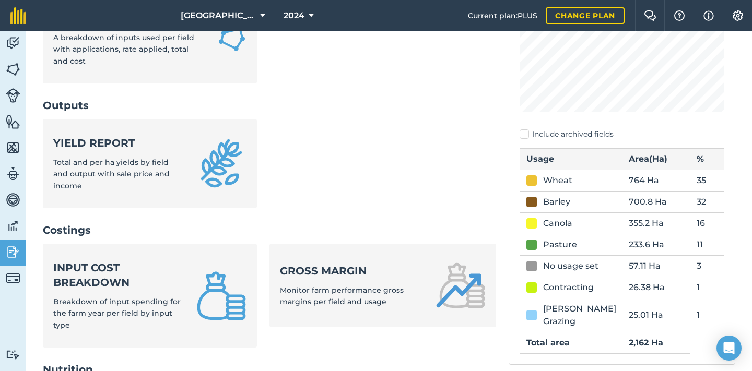
click at [336, 264] on div "Gross margin Monitor farm performance gross margins per field and usage" at bounding box center [351, 286] width 143 height 44
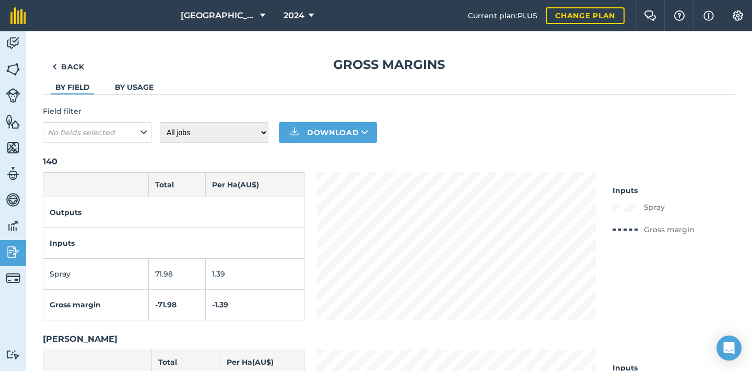
click at [137, 91] on link "By usage" at bounding box center [134, 87] width 39 height 9
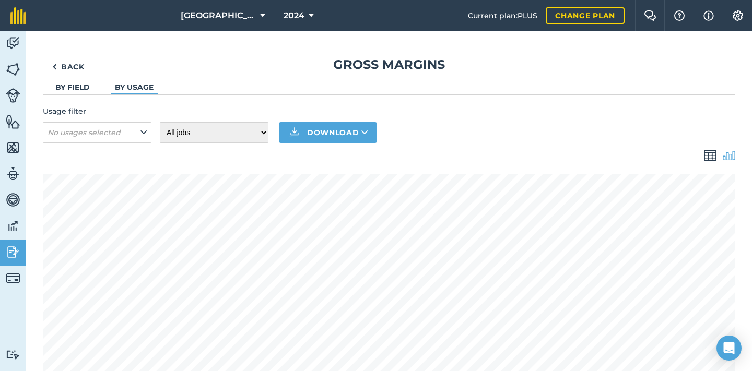
click at [710, 156] on img at bounding box center [710, 155] width 13 height 13
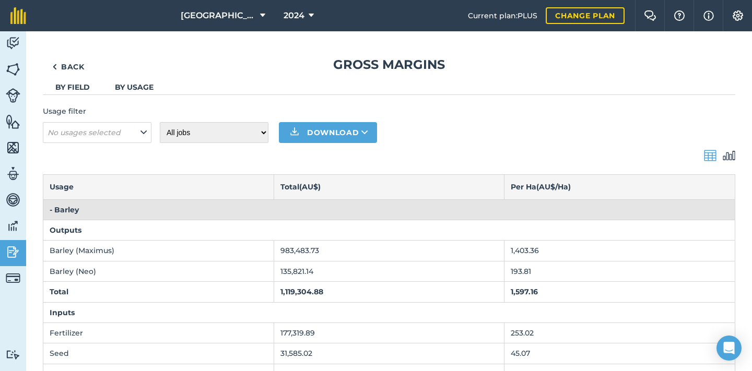
click at [364, 132] on icon at bounding box center [364, 132] width 7 height 10
click at [341, 180] on link "XLS" at bounding box center [327, 179] width 95 height 23
click at [322, 133] on button "Download" at bounding box center [328, 132] width 98 height 21
click at [320, 149] on link "CSV" at bounding box center [327, 156] width 95 height 23
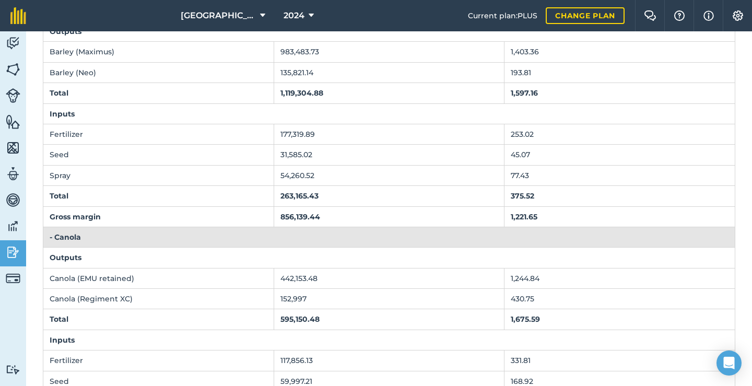
scroll to position [241, 0]
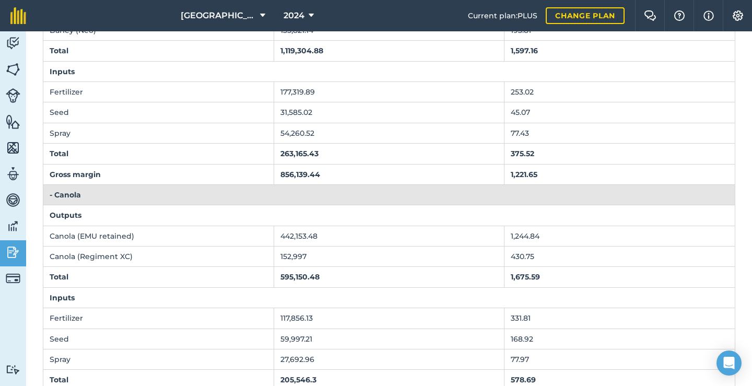
click at [13, 253] on img at bounding box center [13, 252] width 15 height 16
